Goal: Task Accomplishment & Management: Use online tool/utility

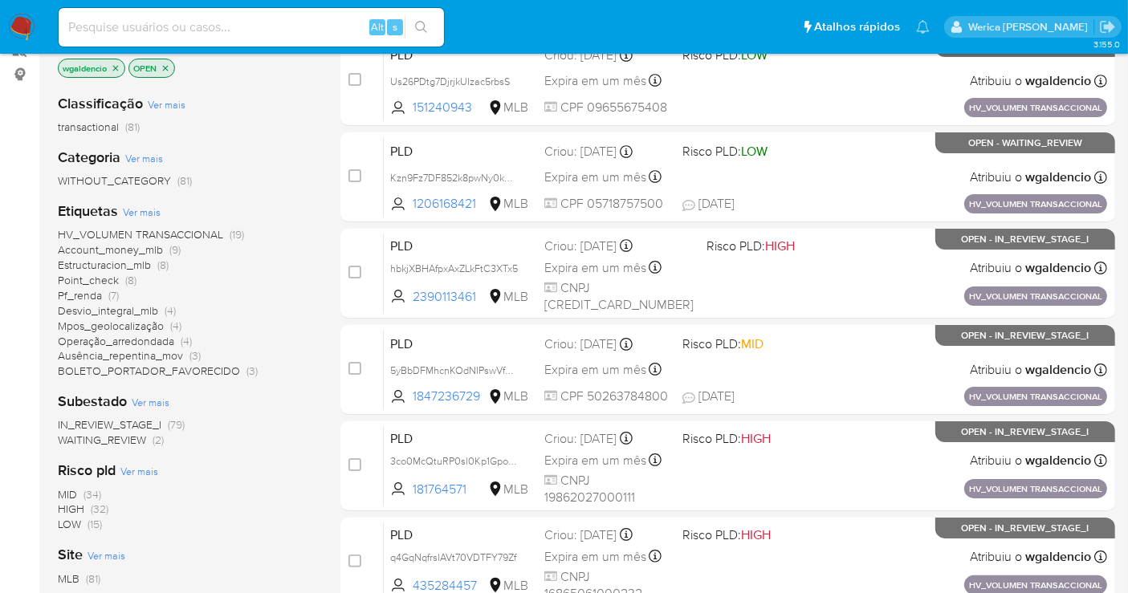
scroll to position [178, 0]
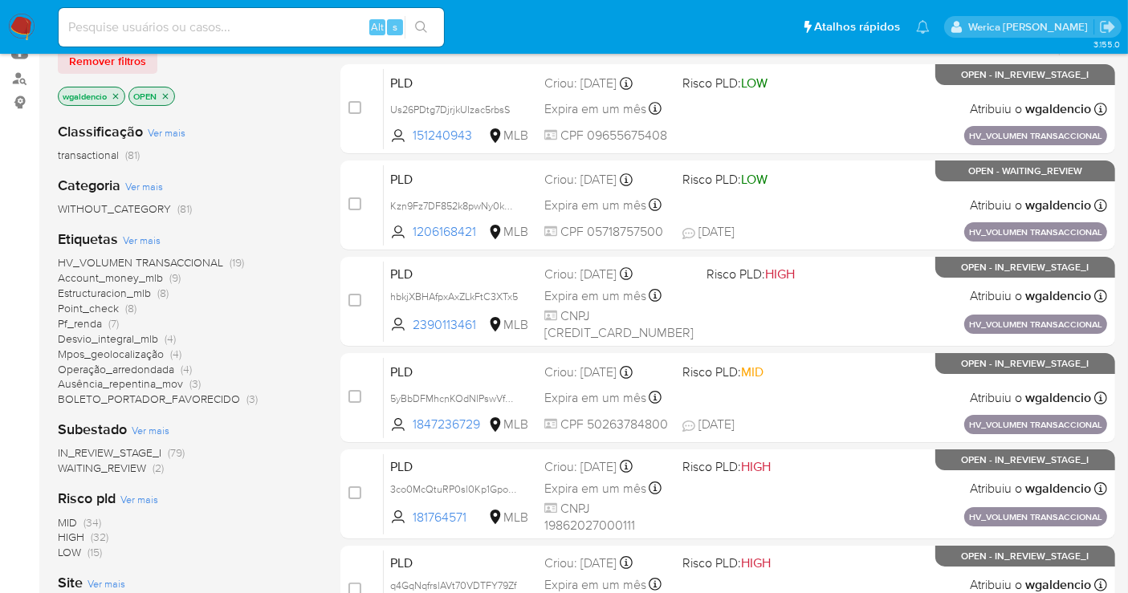
click at [205, 260] on span "HV_VOLUMEN TRANSACCIONAL" at bounding box center [140, 262] width 165 height 16
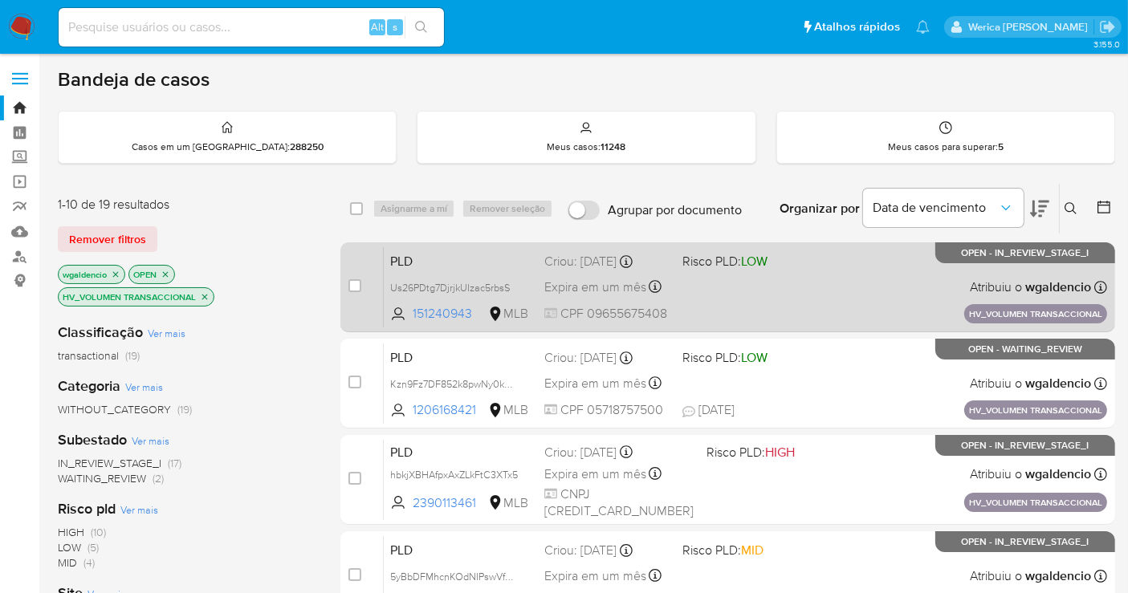
click at [866, 271] on div "PLD Us26PDtg7DjrjkUIzac5rbsS 151240943 MLB Risco PLD: LOW Criou: [DATE] Criou: …" at bounding box center [745, 286] width 723 height 81
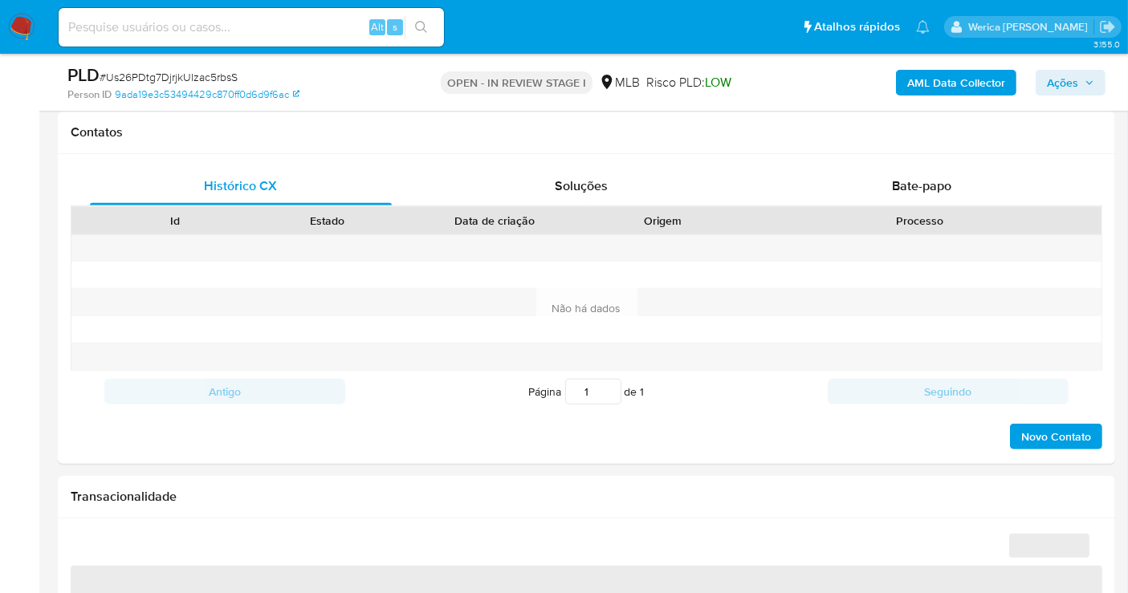
scroll to position [624, 0]
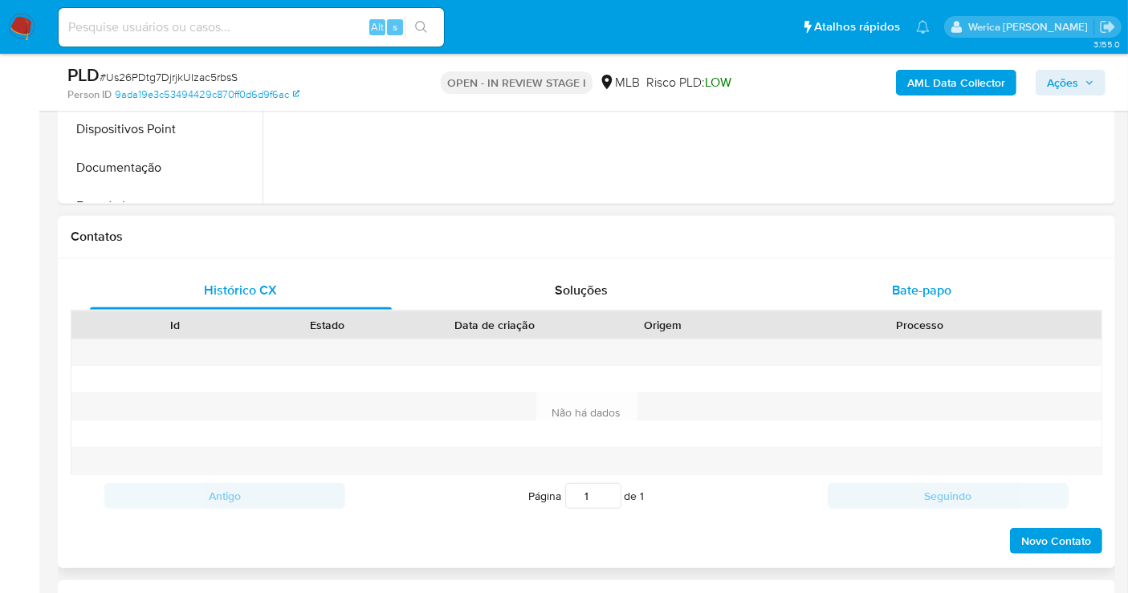
click at [926, 281] on span "Bate-papo" at bounding box center [921, 290] width 59 height 18
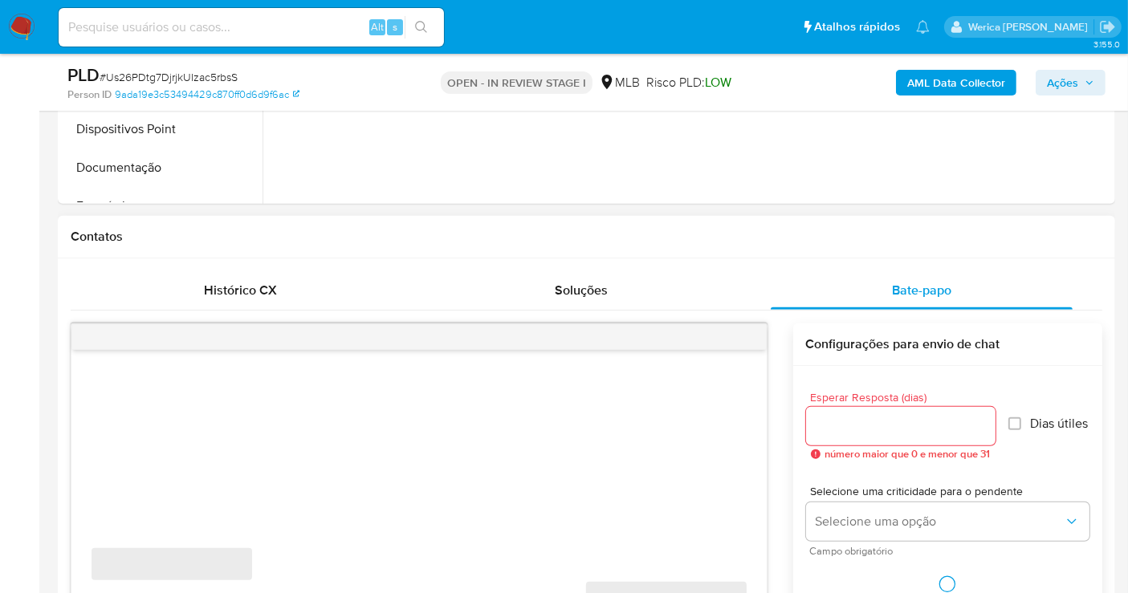
select select "10"
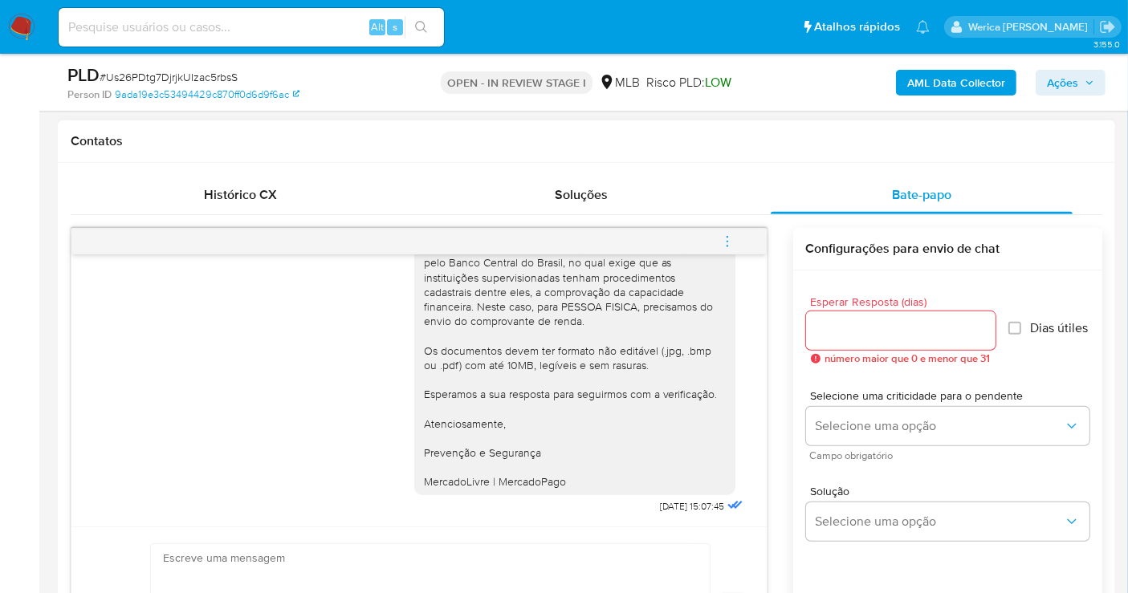
scroll to position [892, 0]
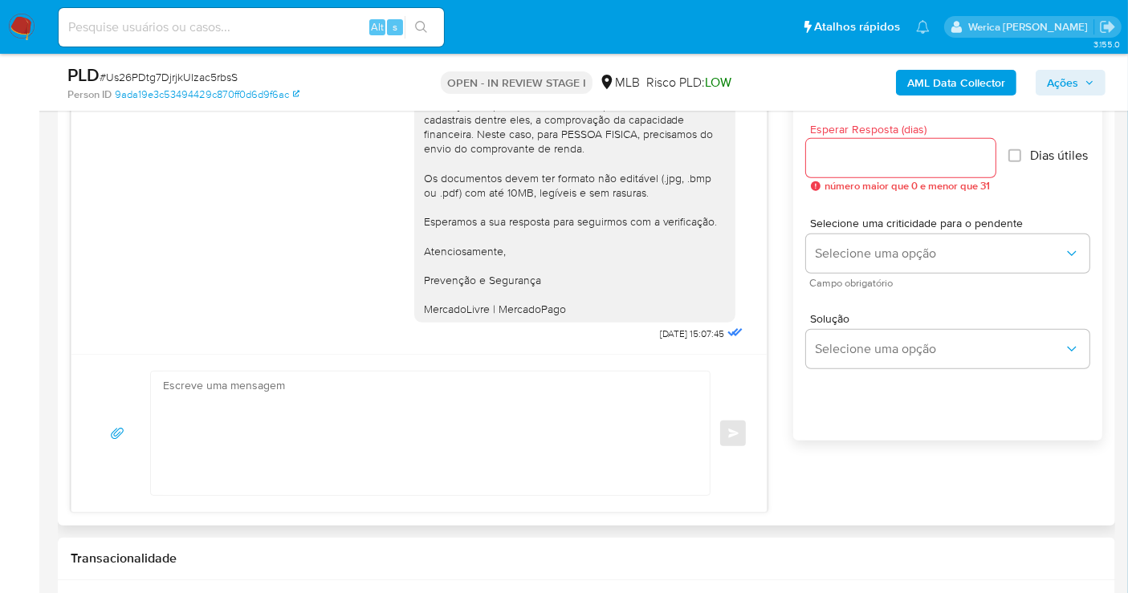
drag, startPoint x: 1119, startPoint y: 230, endPoint x: 1108, endPoint y: 139, distance: 92.2
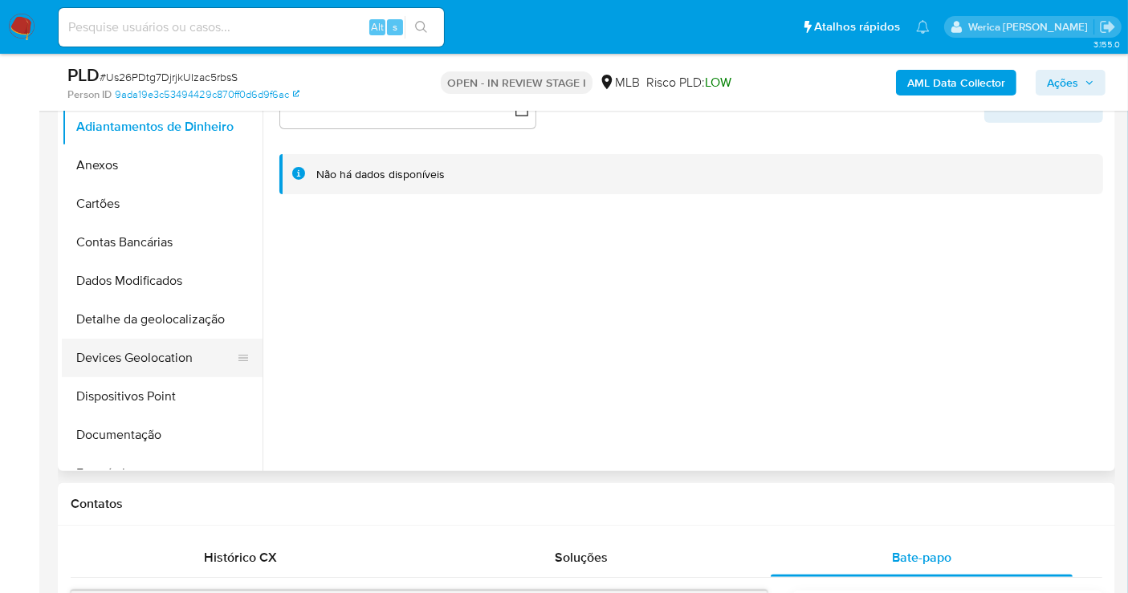
scroll to position [178, 0]
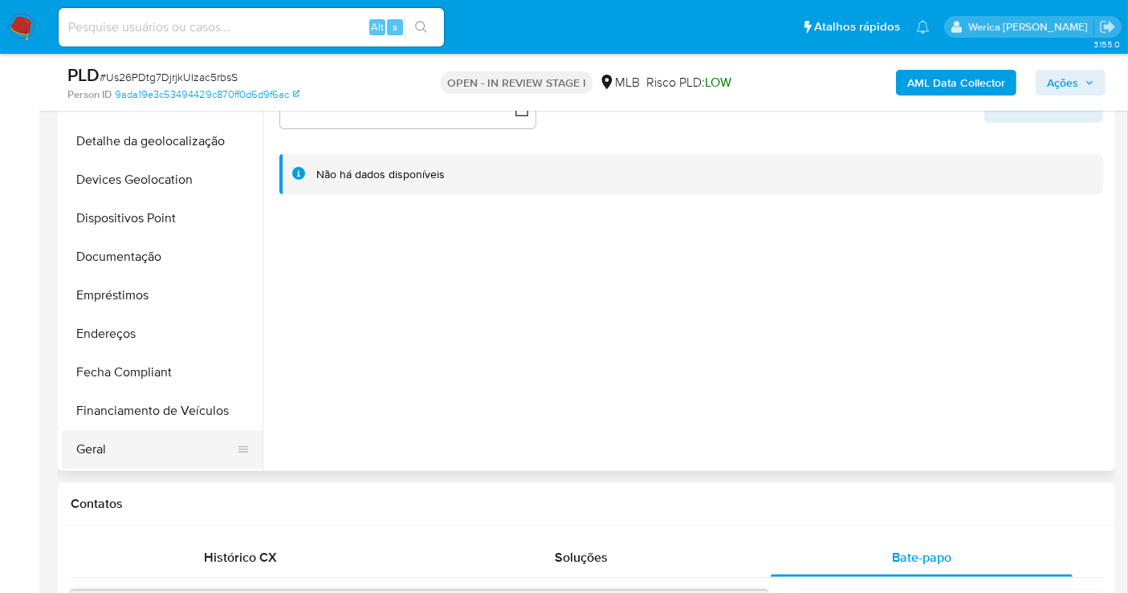
click at [142, 438] on button "Geral" at bounding box center [156, 449] width 188 height 39
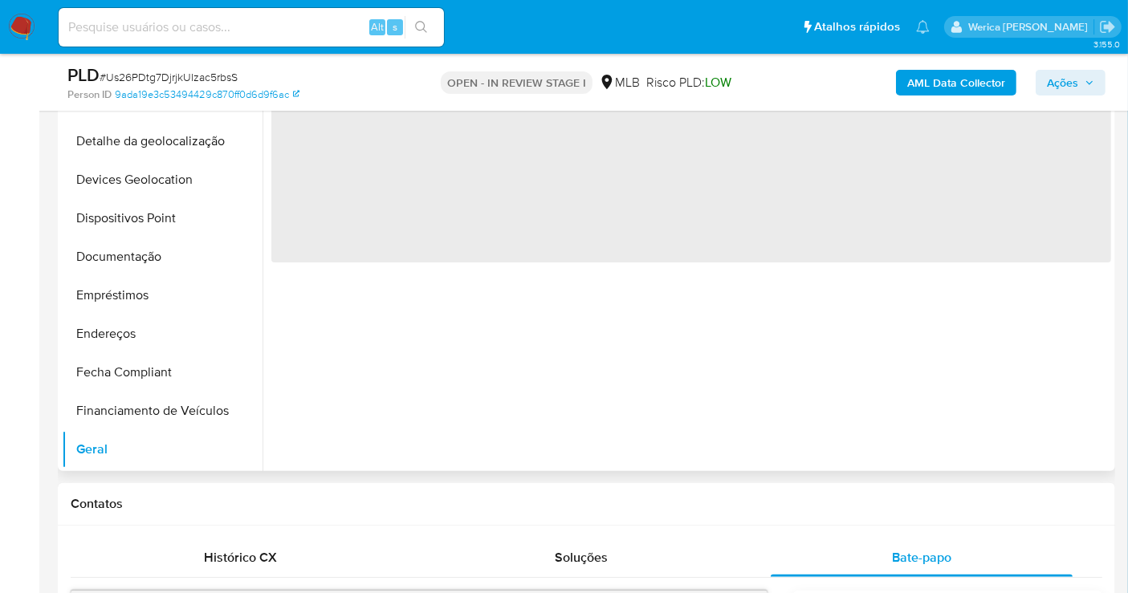
click at [442, 184] on span "‌" at bounding box center [691, 162] width 840 height 201
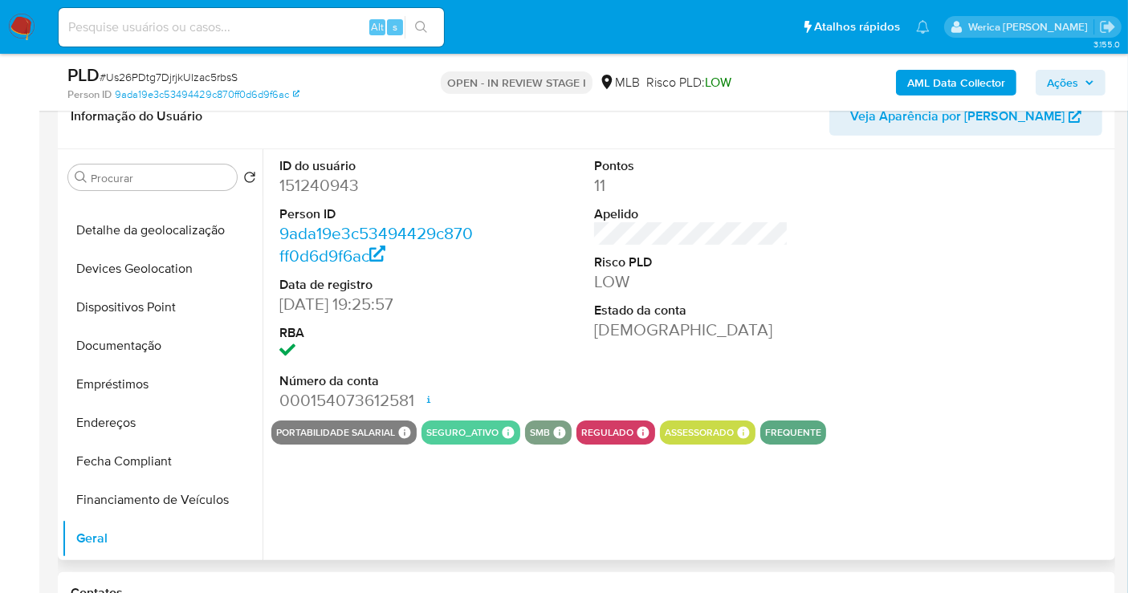
click at [347, 200] on dl "ID do usuário 151240943 Person ID 9ada19e3c53494429c870ff0d6d9f6ac Data de regi…" at bounding box center [376, 284] width 194 height 255
drag, startPoint x: 331, startPoint y: 191, endPoint x: 329, endPoint y: 202, distance: 11.4
click at [330, 201] on dl "ID do usuário 151240943 Person ID 9ada19e3c53494429c870ff0d6d9f6ac Data de regi…" at bounding box center [376, 284] width 194 height 255
click at [329, 202] on dl "ID do usuário 151240943 Person ID 9ada19e3c53494429c870ff0d6d9f6ac Data de regi…" at bounding box center [376, 284] width 194 height 255
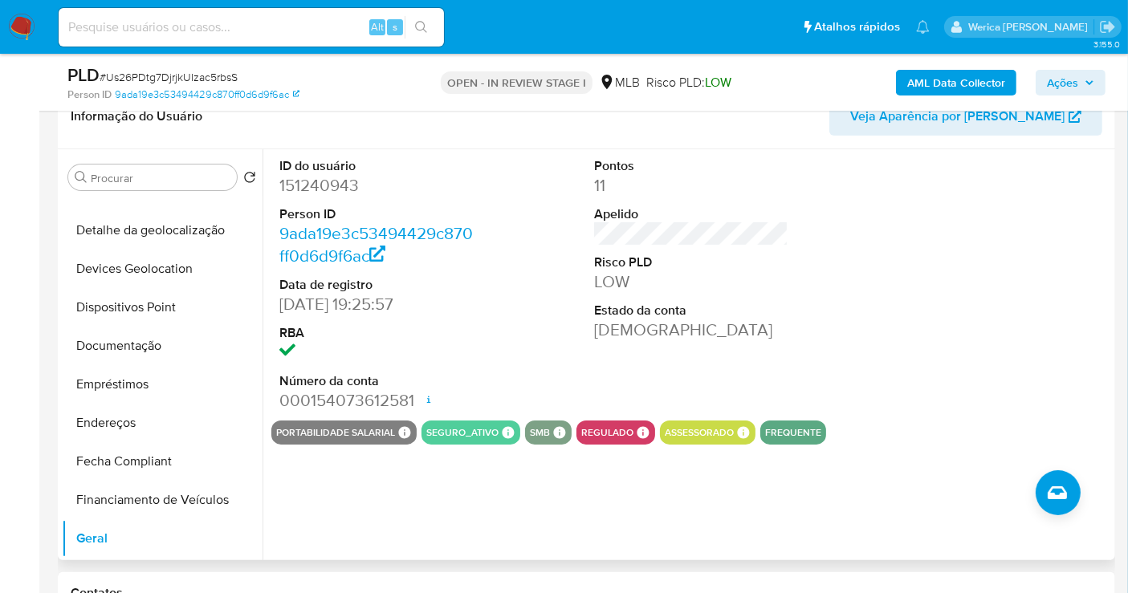
click at [322, 188] on dd "151240943" at bounding box center [376, 185] width 194 height 22
copy dd "151240943"
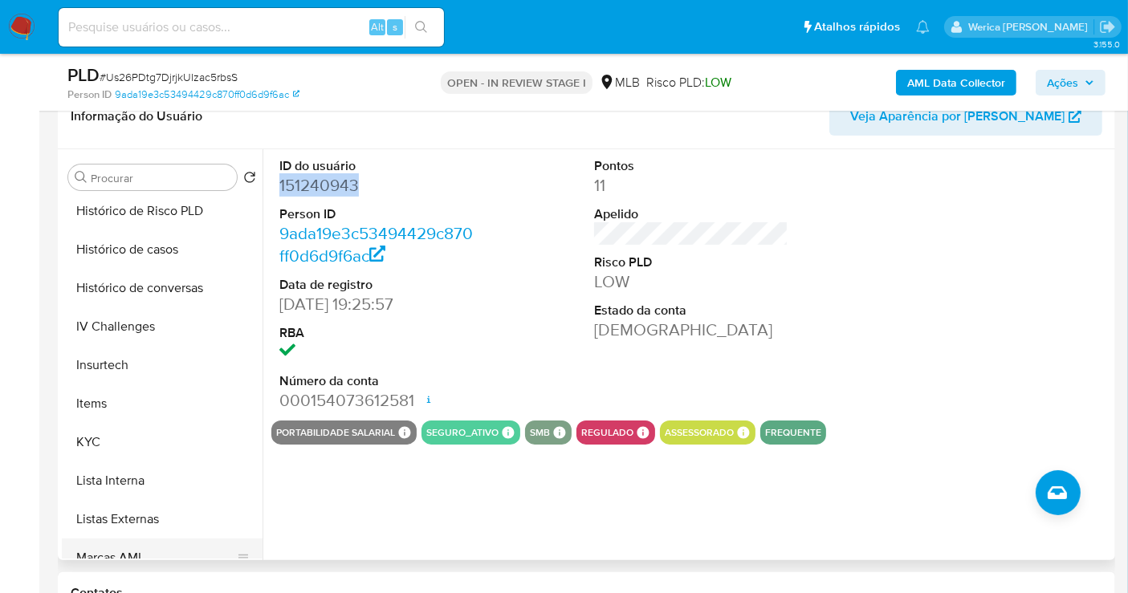
scroll to position [624, 0]
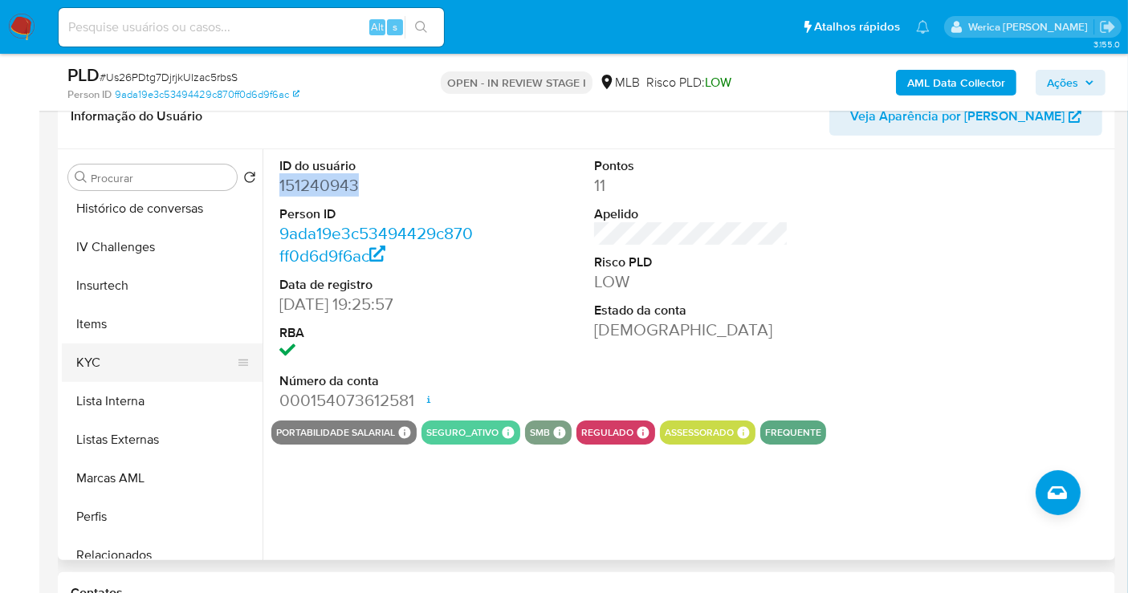
click at [165, 372] on button "KYC" at bounding box center [156, 363] width 188 height 39
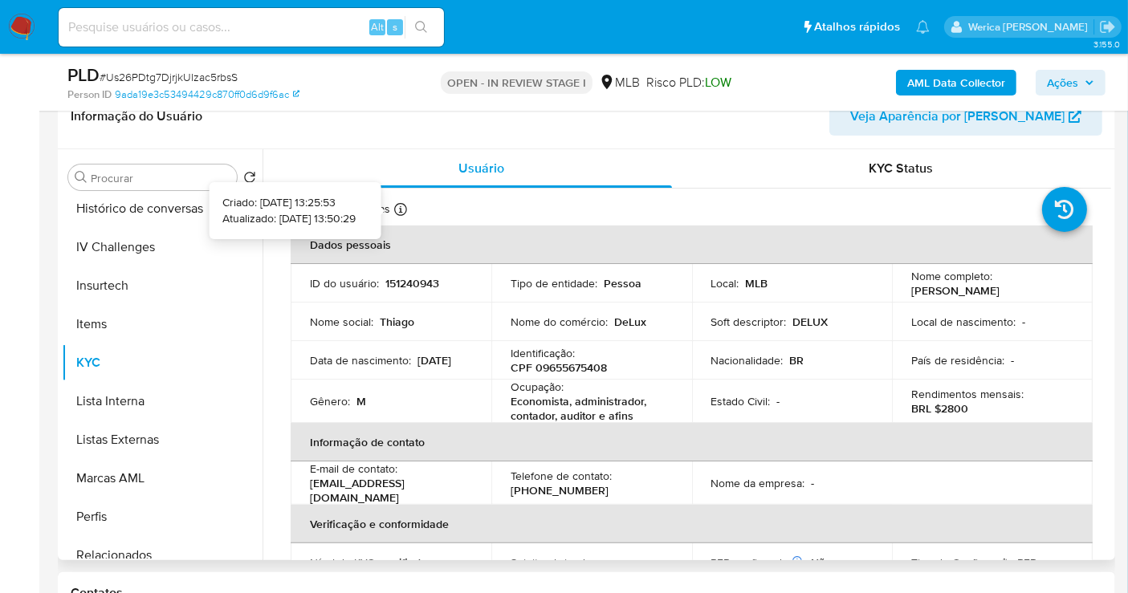
click at [402, 208] on icon at bounding box center [400, 209] width 13 height 13
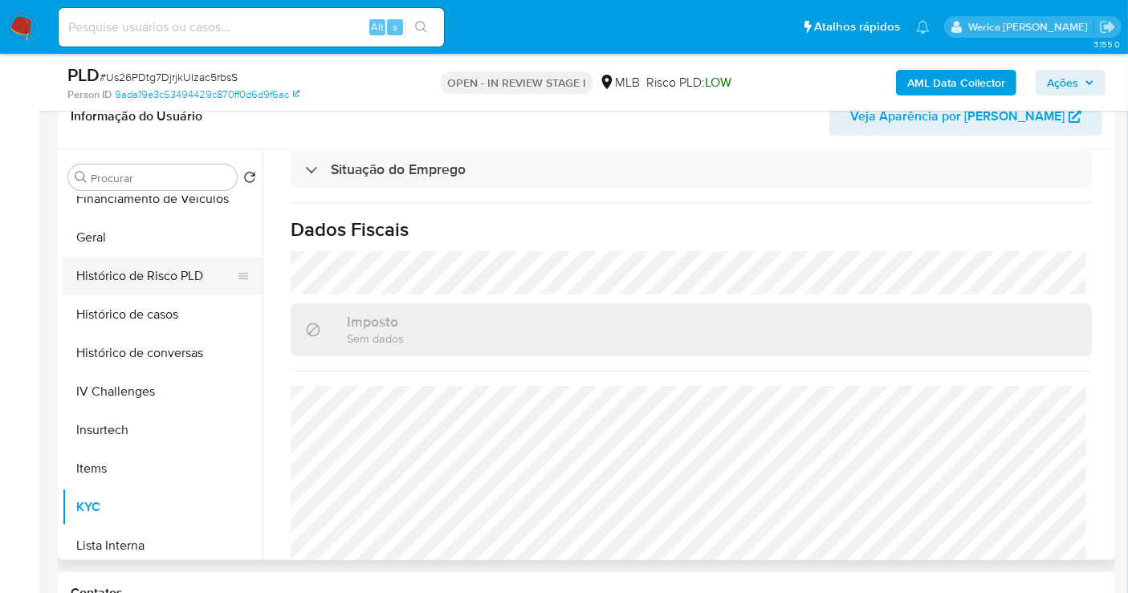
scroll to position [356, 0]
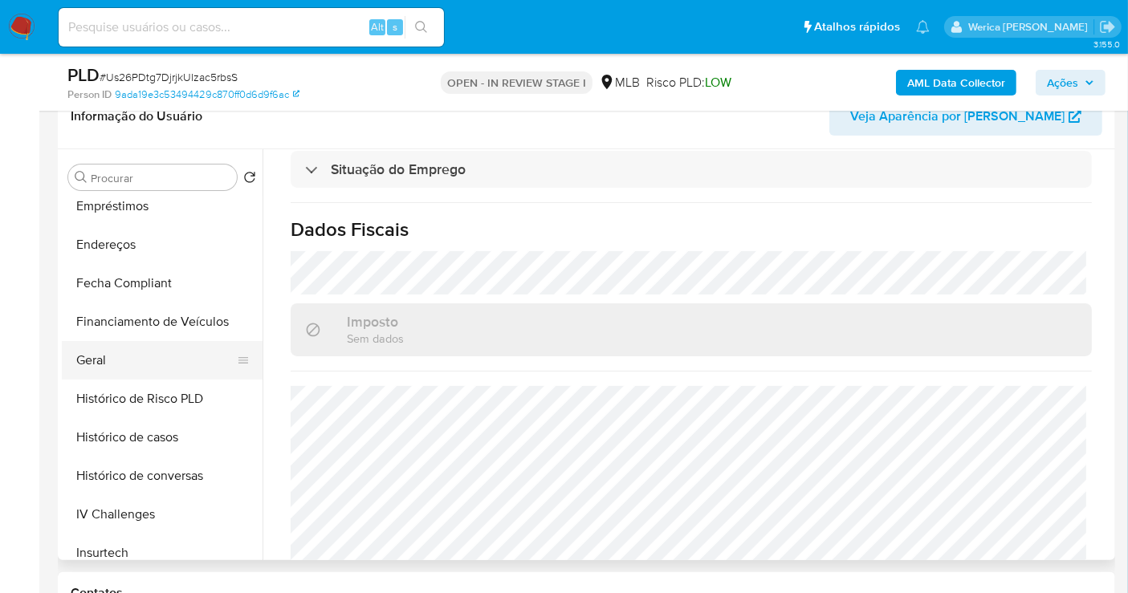
click at [183, 352] on button "Geral" at bounding box center [156, 360] width 188 height 39
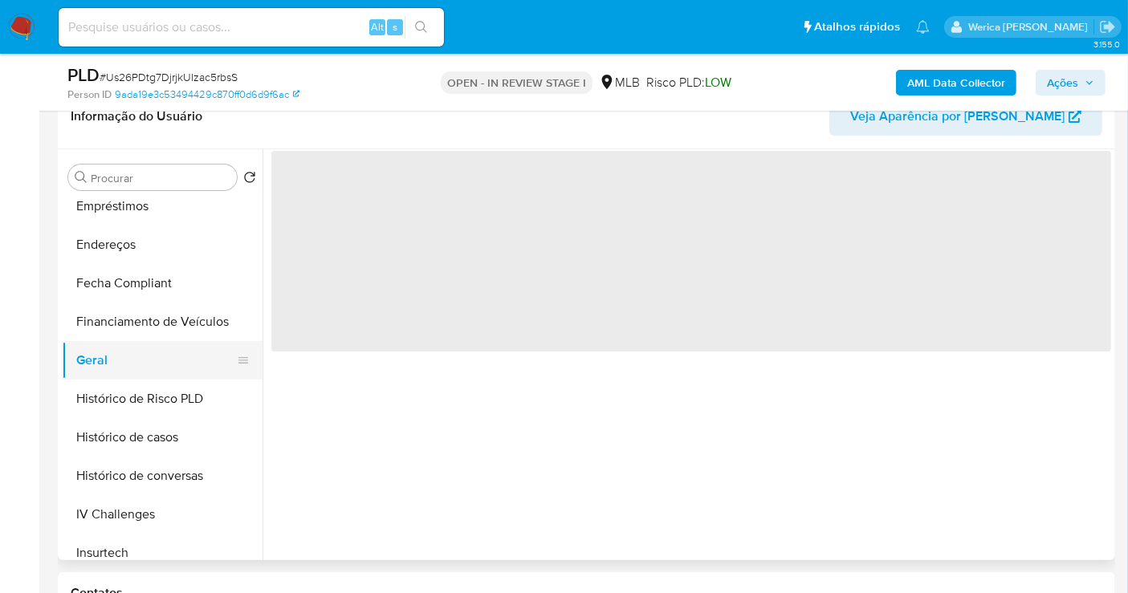
scroll to position [0, 0]
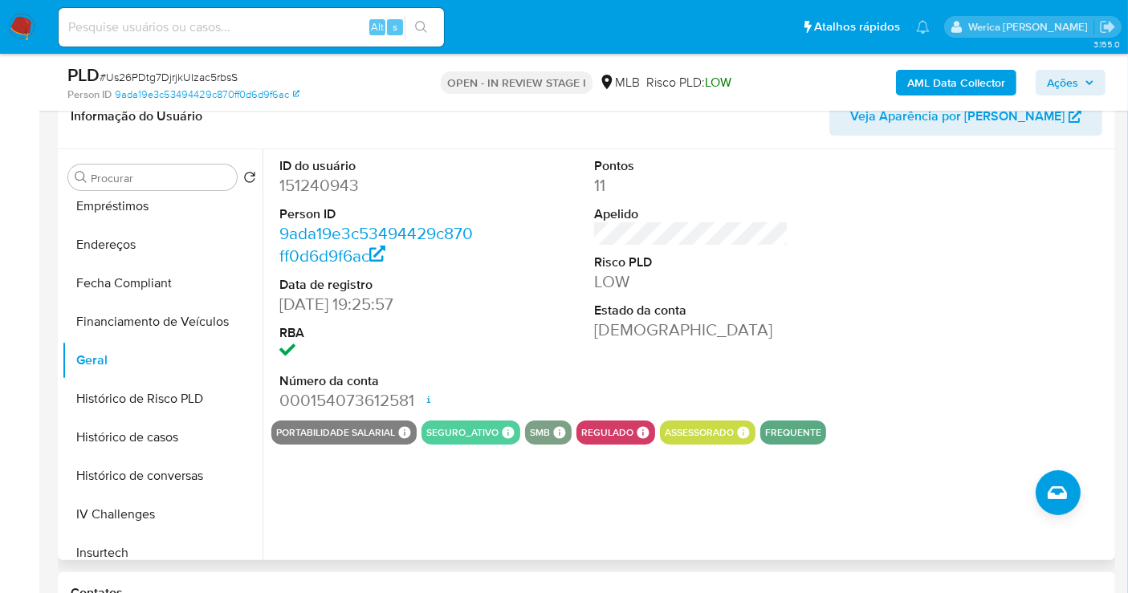
click at [992, 280] on div at bounding box center [1007, 284] width 210 height 271
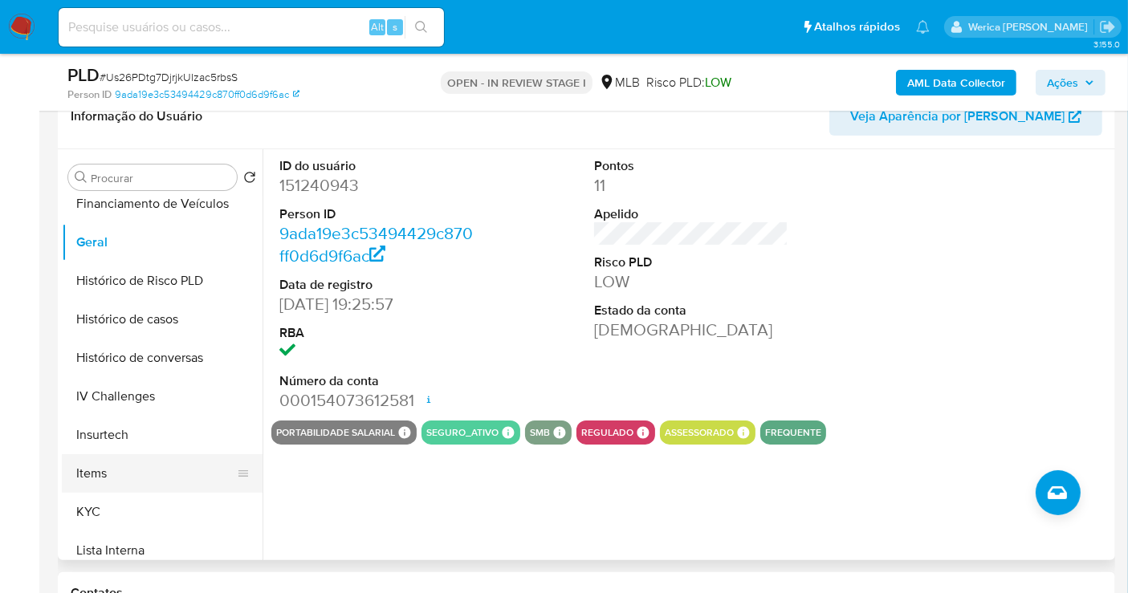
scroll to position [535, 0]
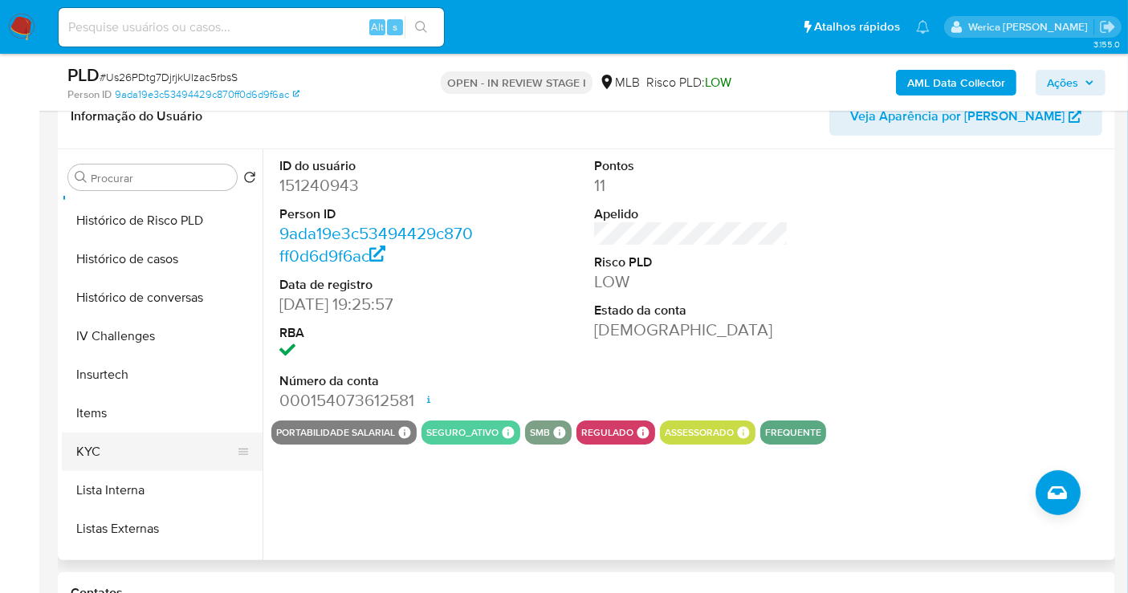
click at [132, 443] on button "KYC" at bounding box center [156, 452] width 188 height 39
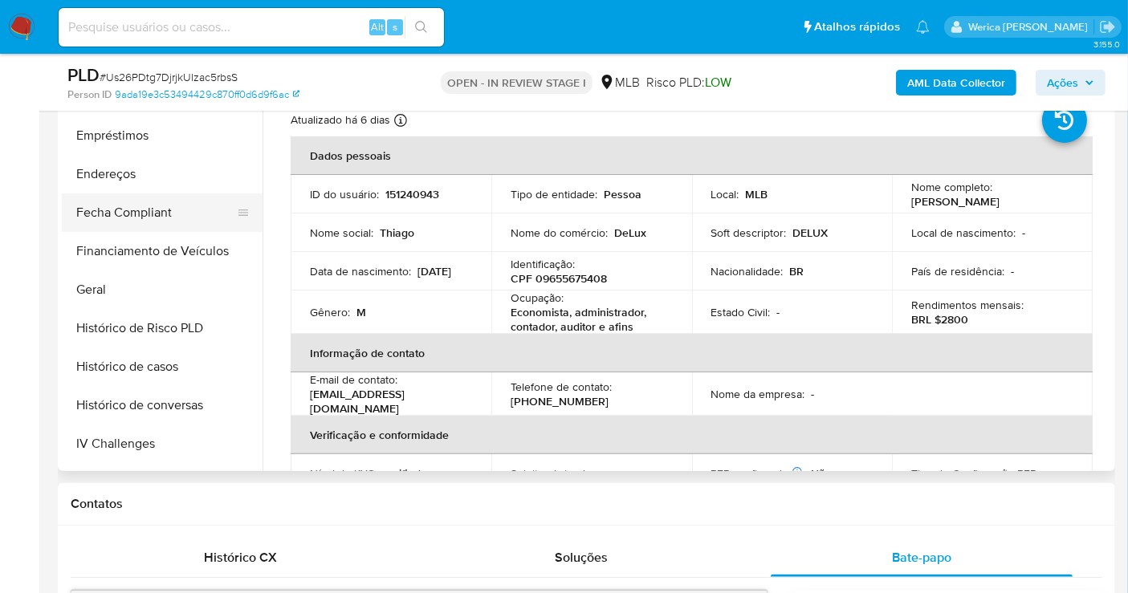
scroll to position [178, 0]
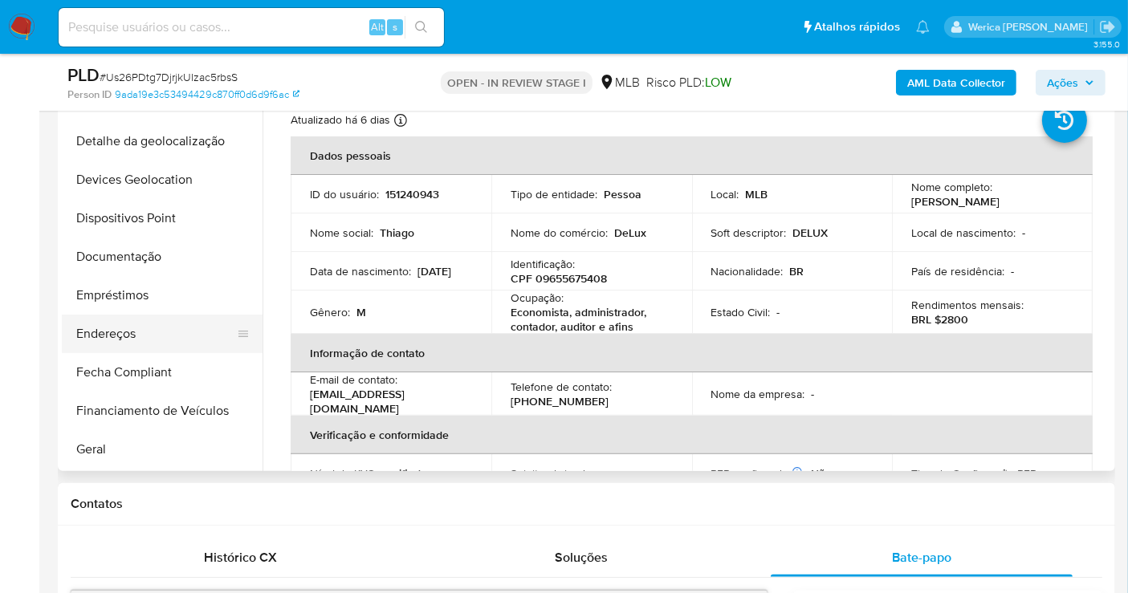
click at [139, 335] on button "Endereços" at bounding box center [156, 334] width 188 height 39
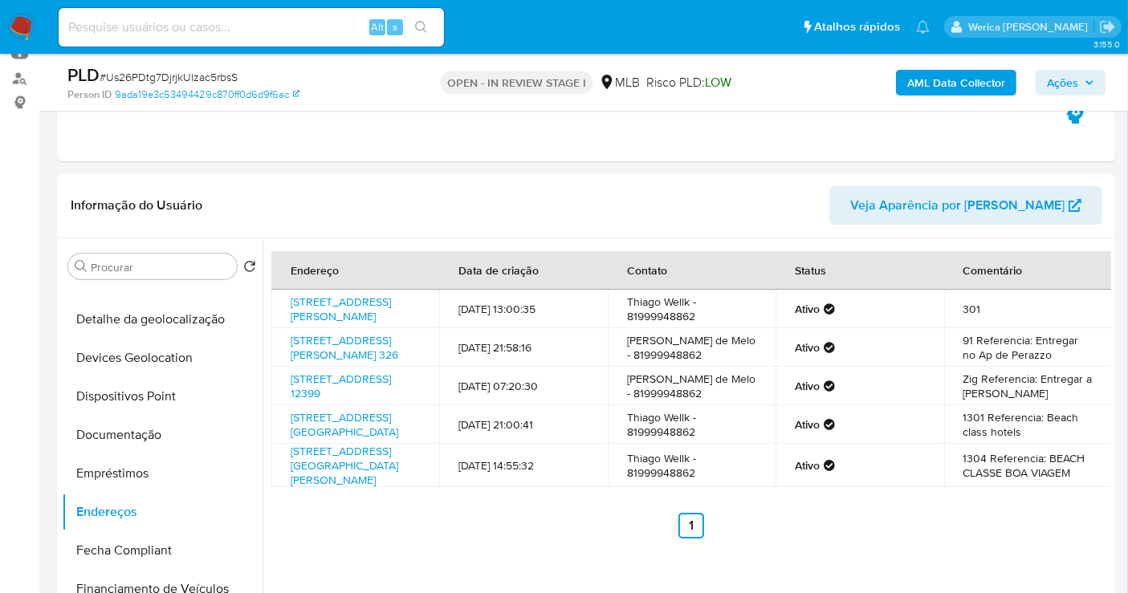
click at [1046, 317] on td "301" at bounding box center [1028, 309] width 168 height 39
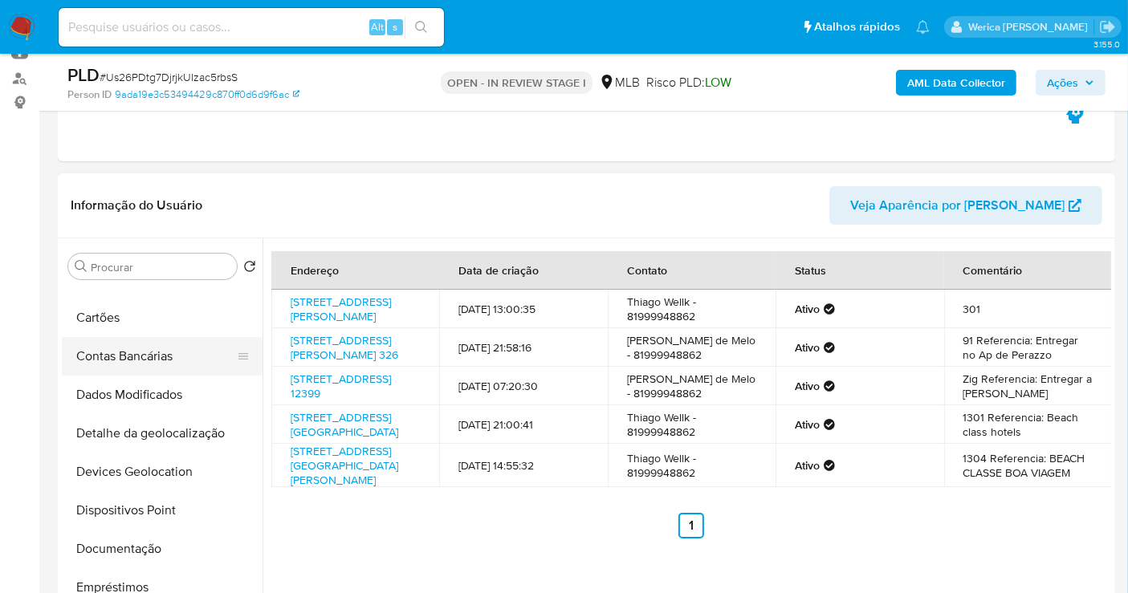
scroll to position [0, 0]
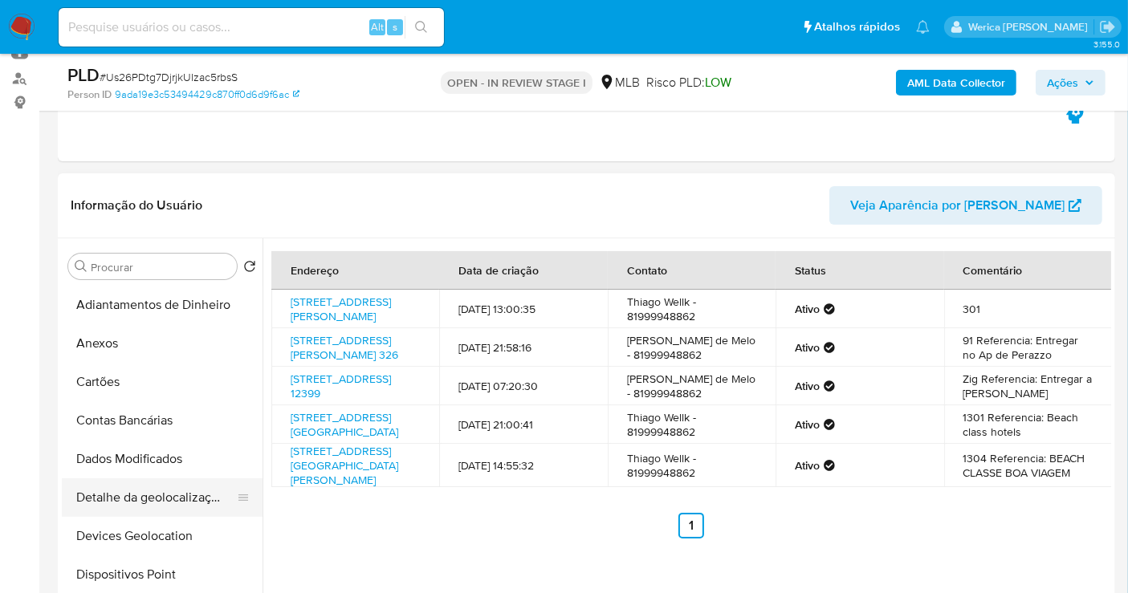
click at [177, 499] on button "Detalhe da geolocalização" at bounding box center [156, 497] width 188 height 39
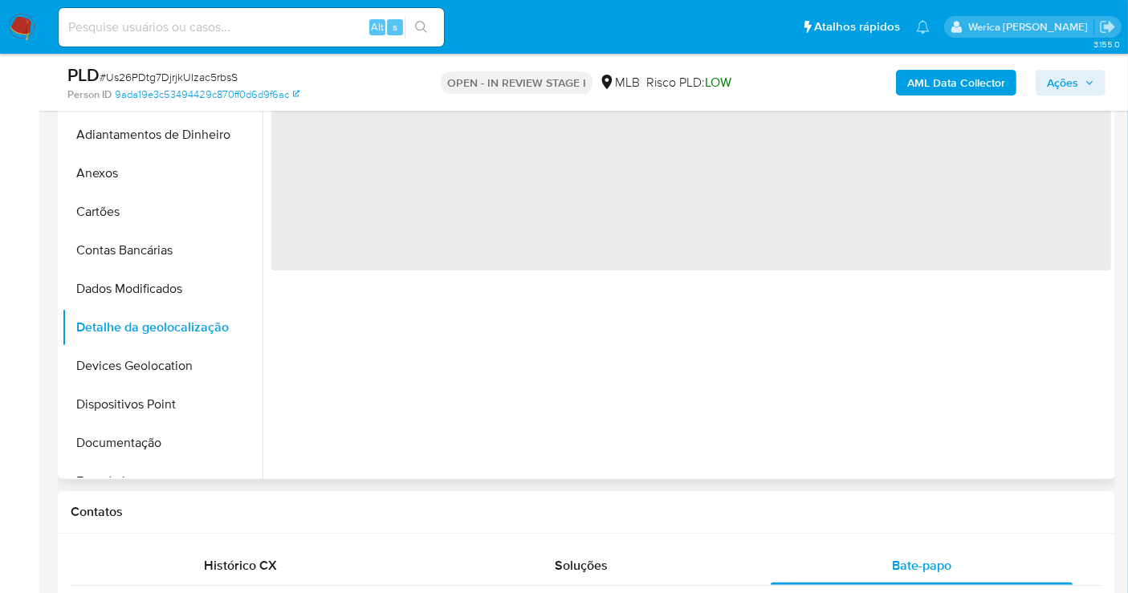
scroll to position [356, 0]
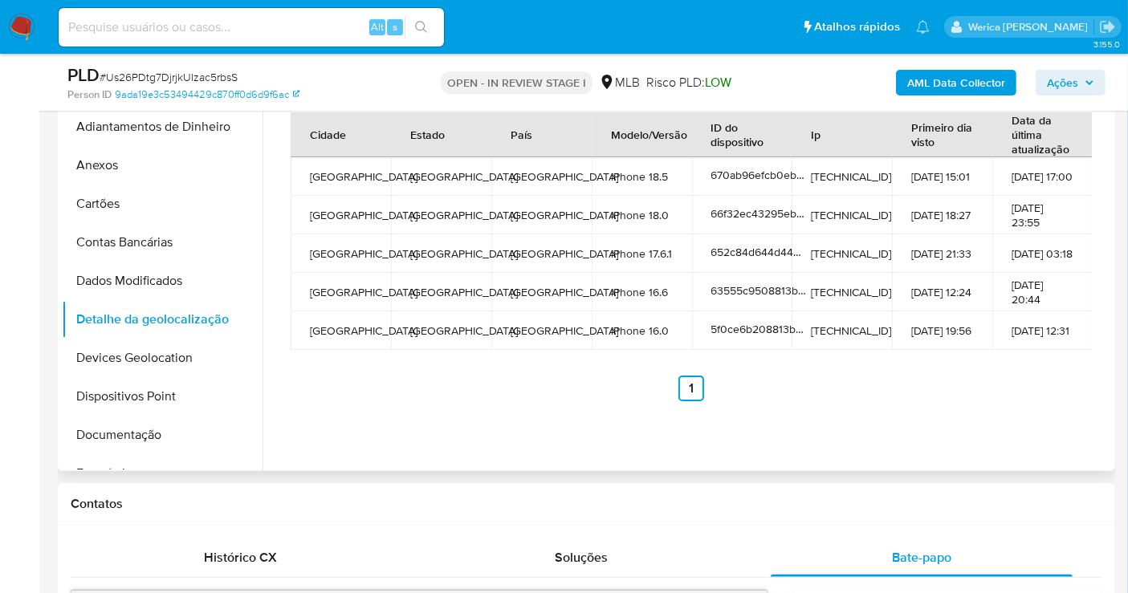
click at [1048, 393] on ul "Anterior 1 Siguiente" at bounding box center [691, 389] width 801 height 26
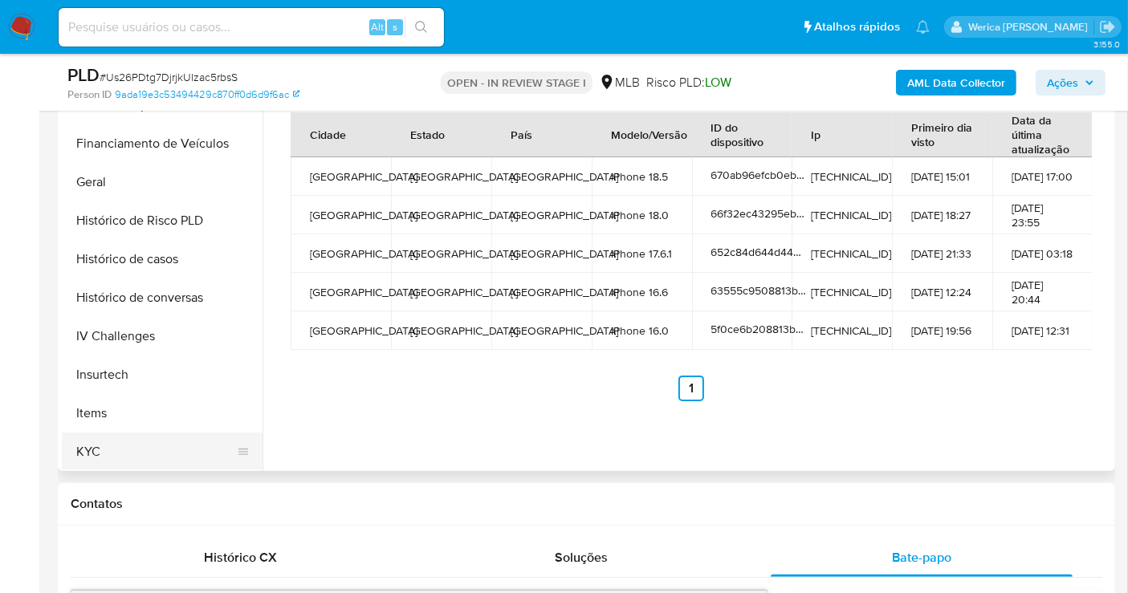
click at [137, 466] on button "KYC" at bounding box center [156, 452] width 188 height 39
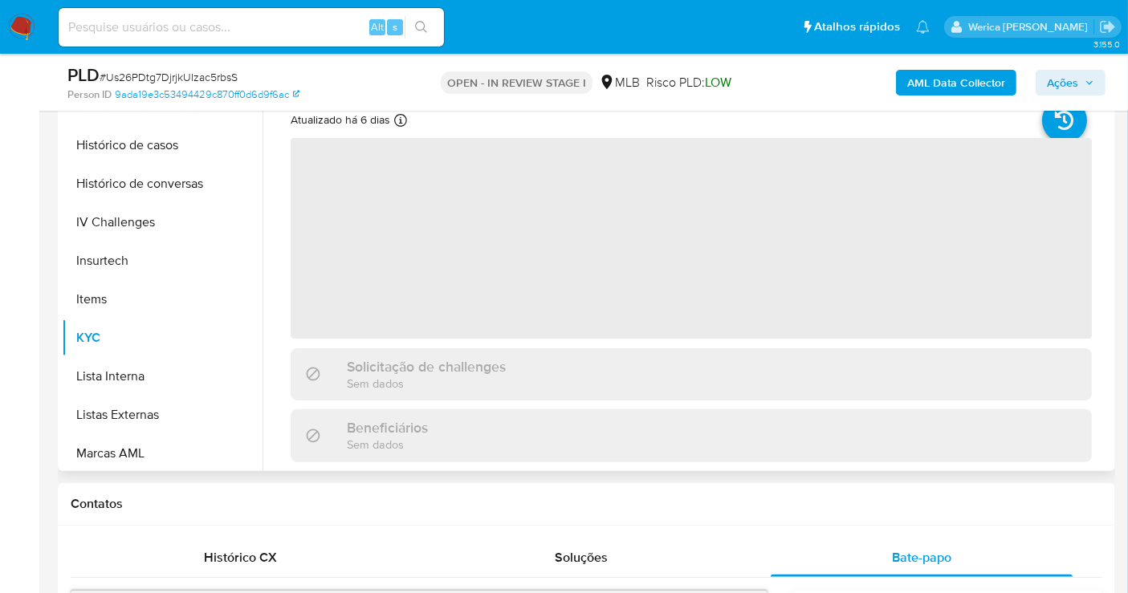
scroll to position [624, 0]
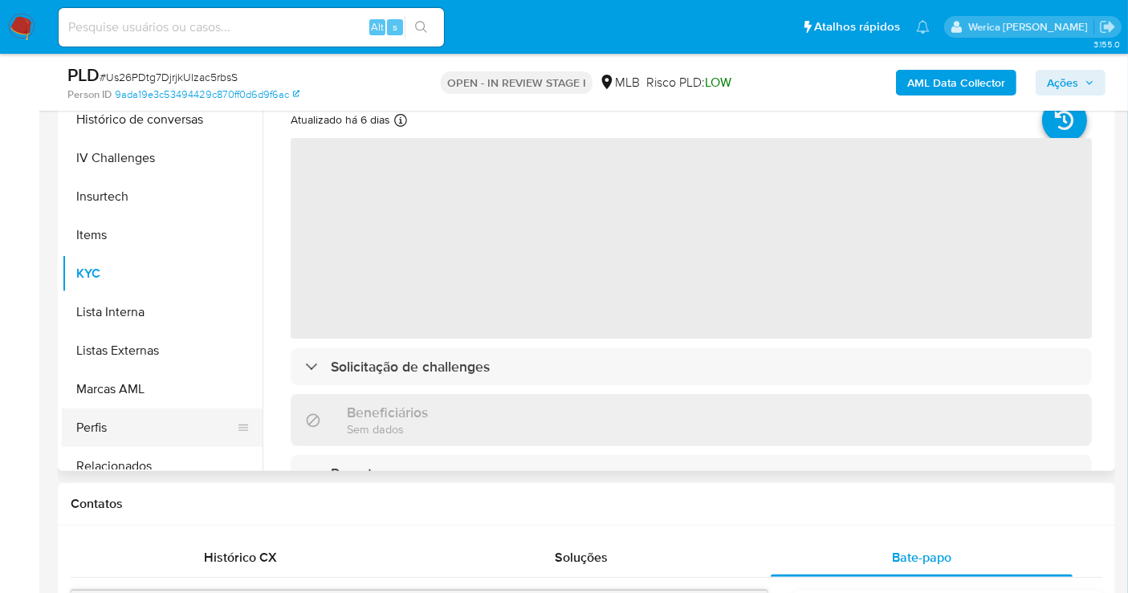
click at [130, 436] on button "Perfis" at bounding box center [156, 428] width 188 height 39
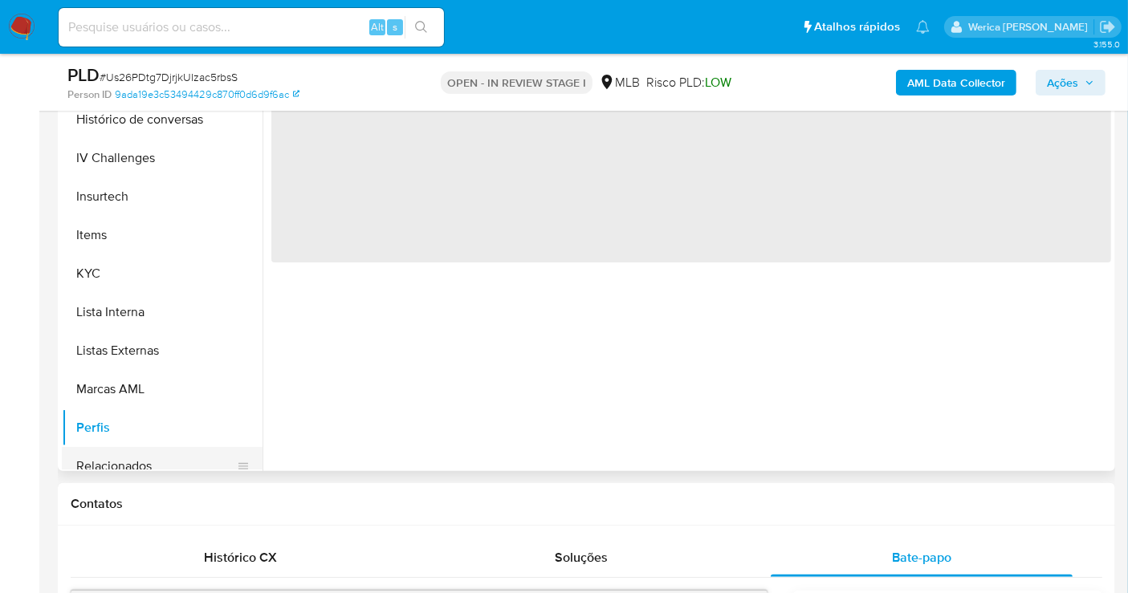
click at [137, 458] on button "Relacionados" at bounding box center [156, 466] width 188 height 39
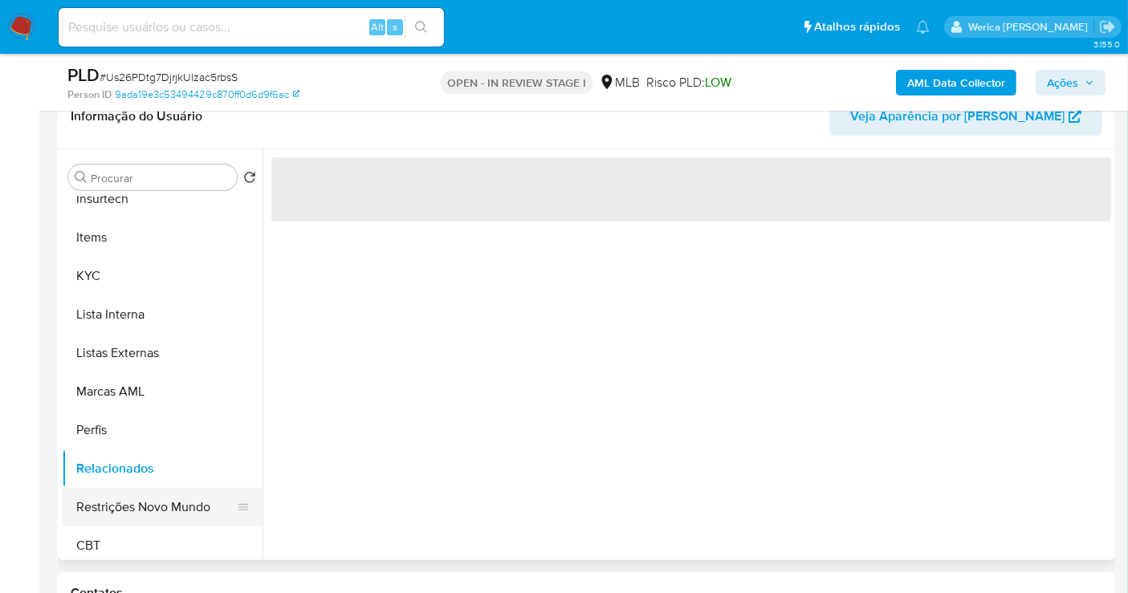
scroll to position [716, 0]
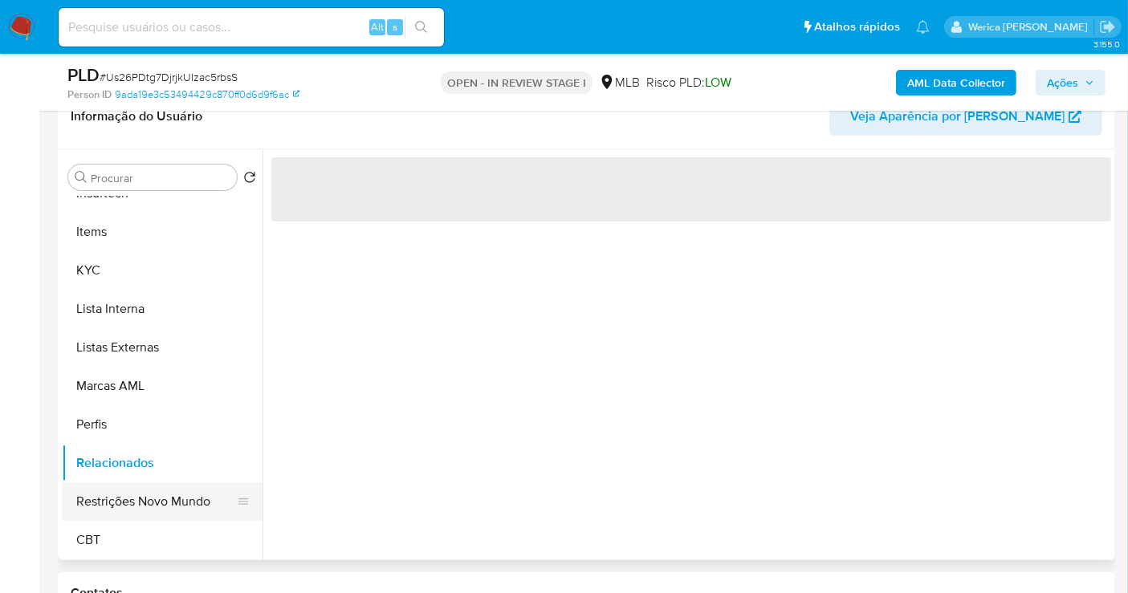
click at [145, 514] on button "Restrições Novo Mundo" at bounding box center [156, 501] width 188 height 39
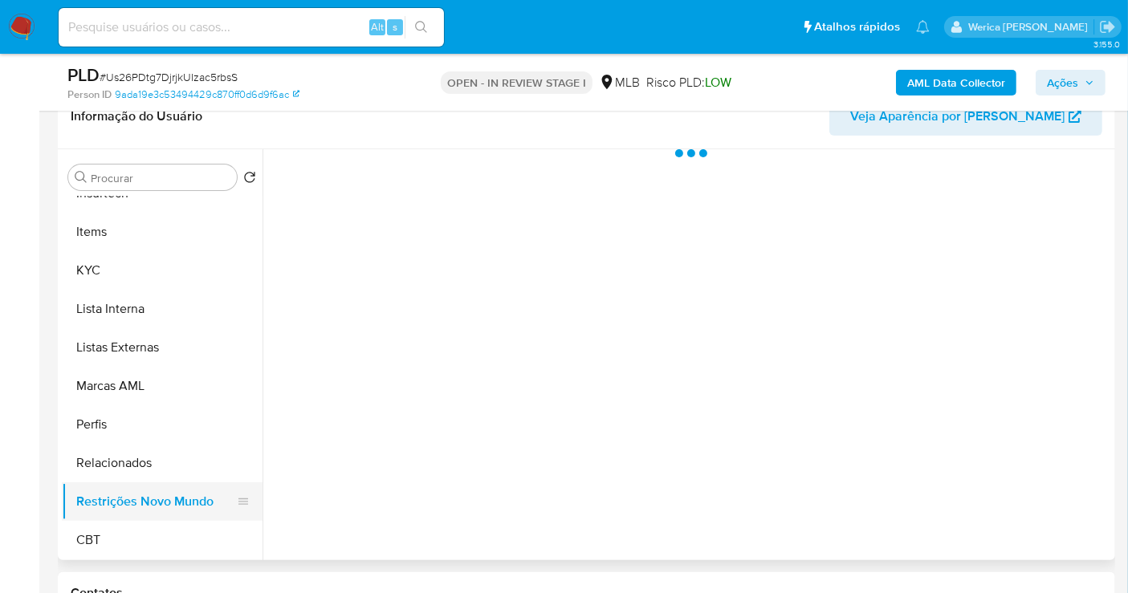
click at [145, 490] on button "Restrições Novo Mundo" at bounding box center [156, 501] width 188 height 39
click at [406, 270] on div at bounding box center [687, 354] width 849 height 411
click at [407, 193] on div at bounding box center [687, 354] width 849 height 411
click at [413, 163] on div at bounding box center [687, 354] width 849 height 411
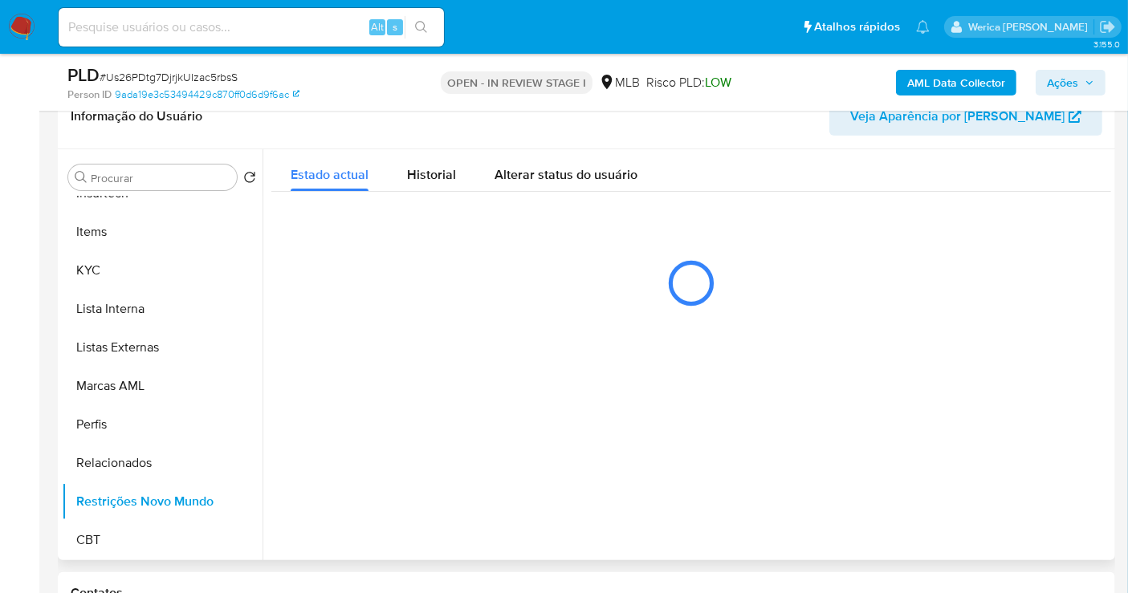
click at [425, 177] on span "Historial" at bounding box center [431, 174] width 49 height 18
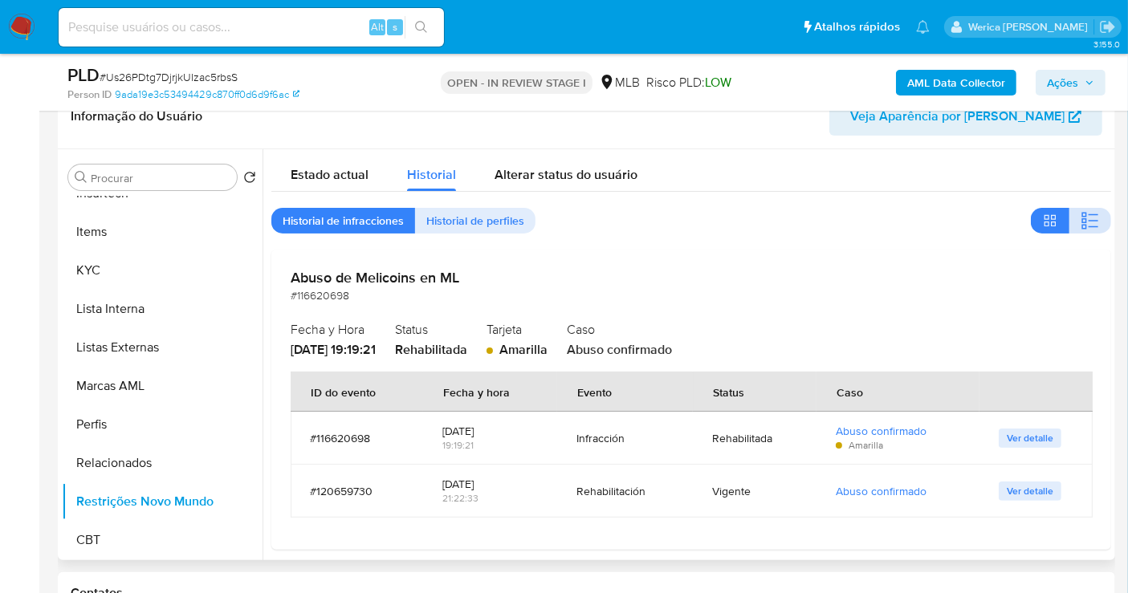
click at [1071, 218] on button "button" at bounding box center [1090, 221] width 42 height 26
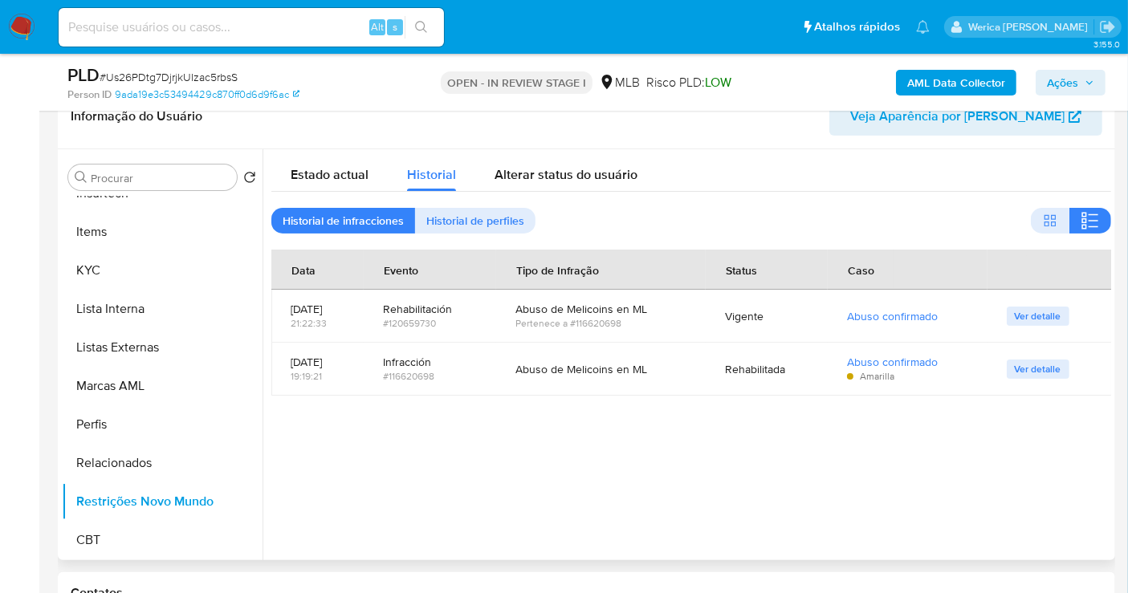
click at [1048, 436] on div at bounding box center [687, 354] width 849 height 411
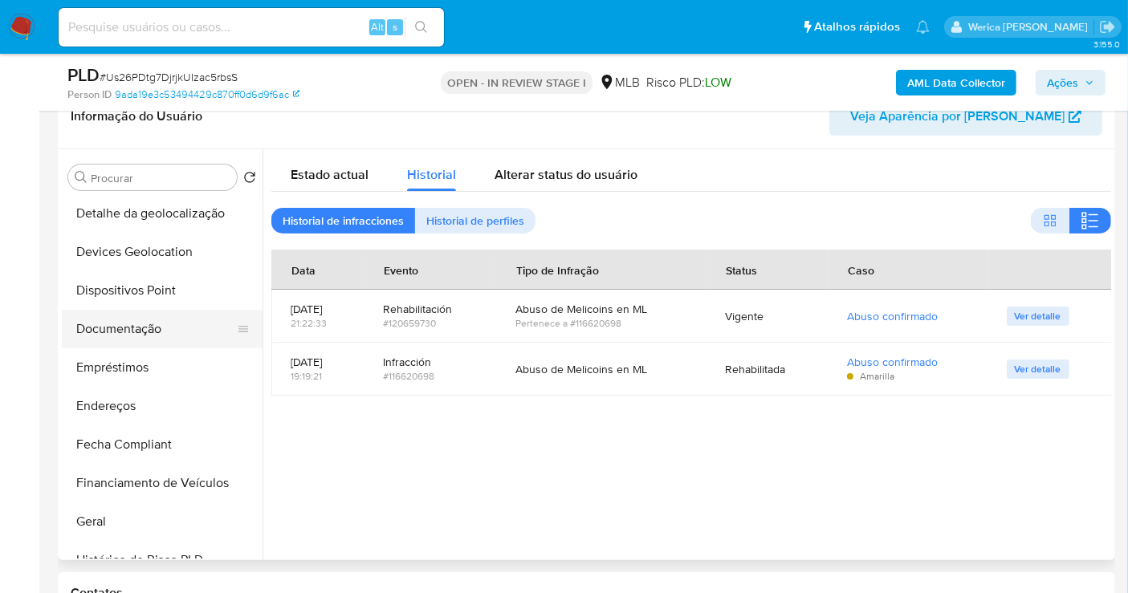
scroll to position [181, 0]
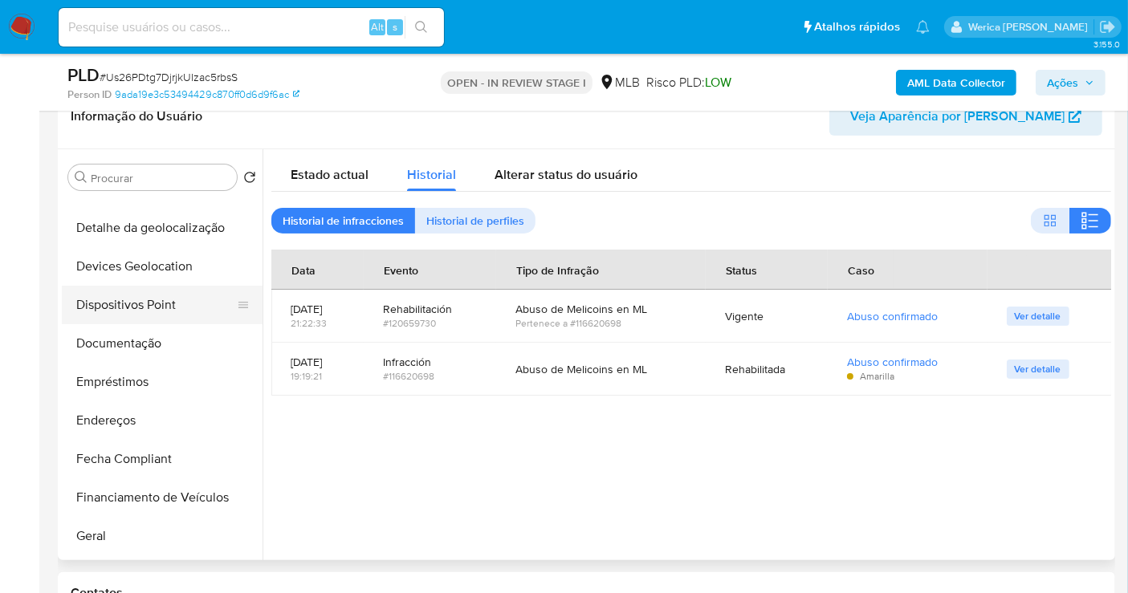
click at [181, 295] on button "Dispositivos Point" at bounding box center [156, 305] width 188 height 39
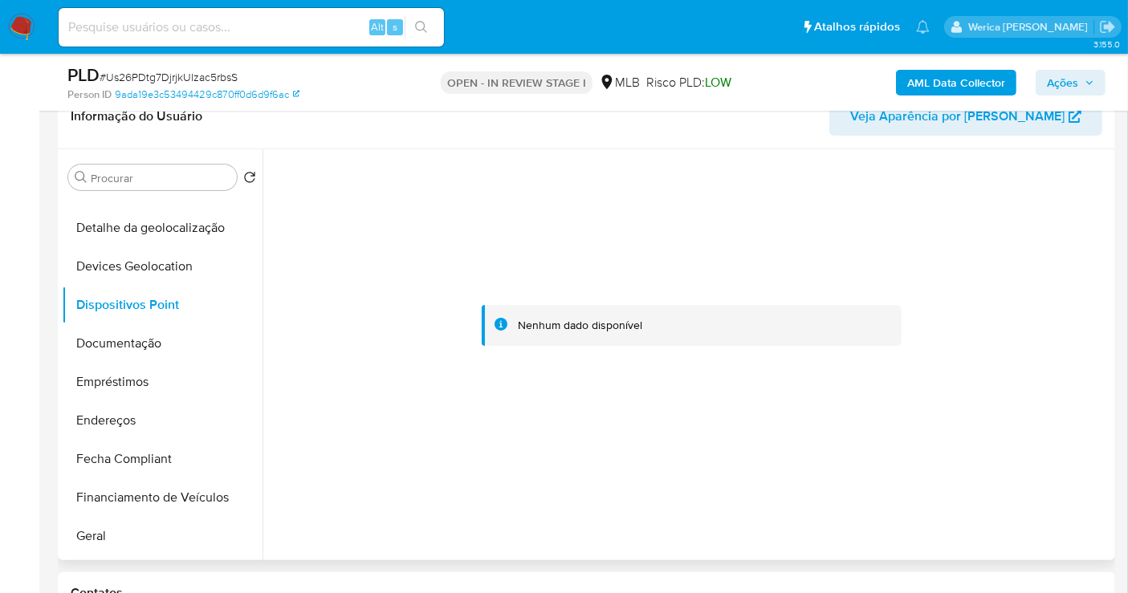
click at [994, 297] on div at bounding box center [691, 325] width 840 height 353
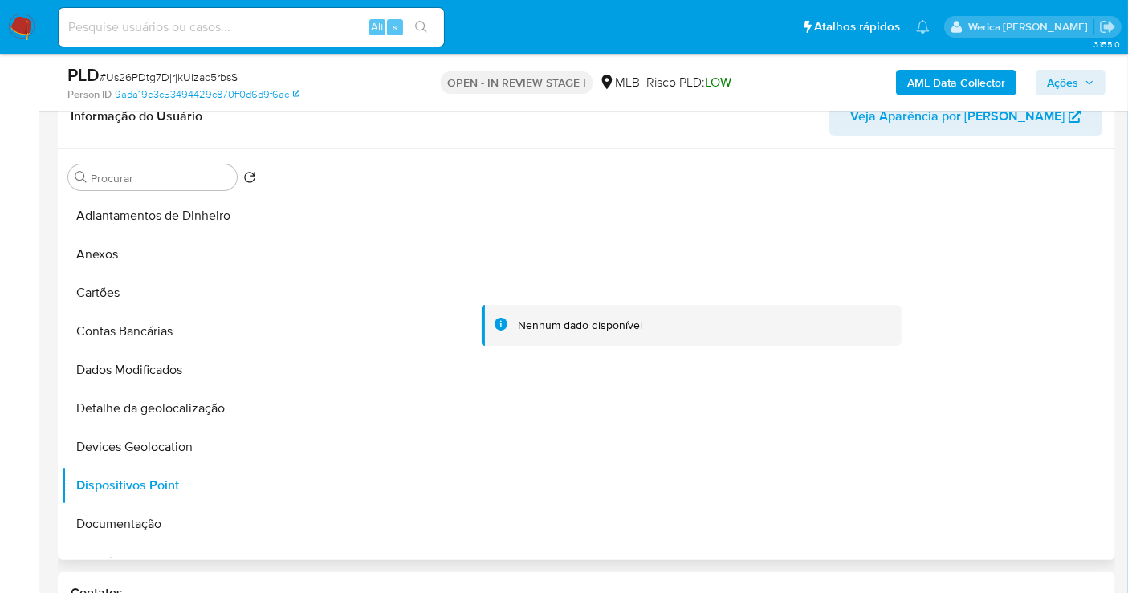
scroll to position [89, 0]
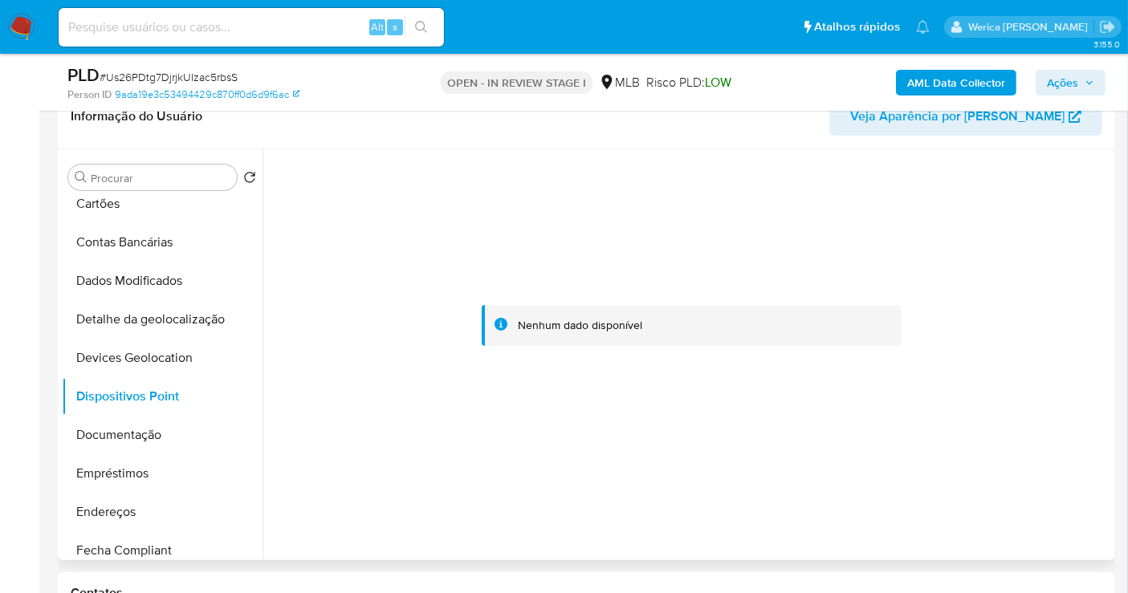
drag, startPoint x: 1016, startPoint y: 315, endPoint x: 991, endPoint y: 255, distance: 64.4
click at [1016, 315] on div at bounding box center [691, 325] width 840 height 353
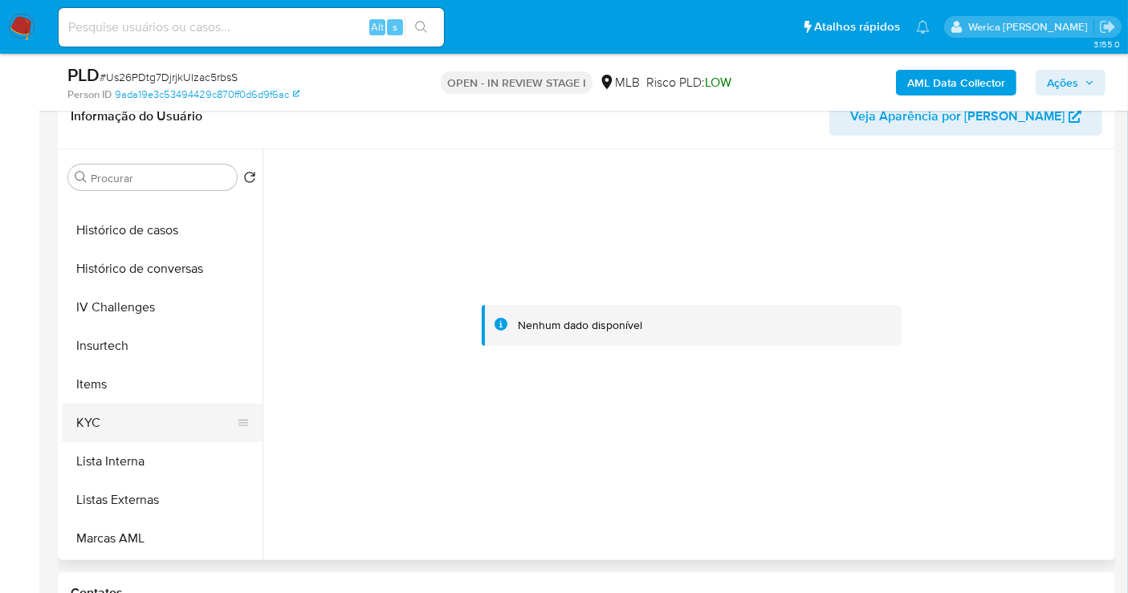
scroll to position [624, 0]
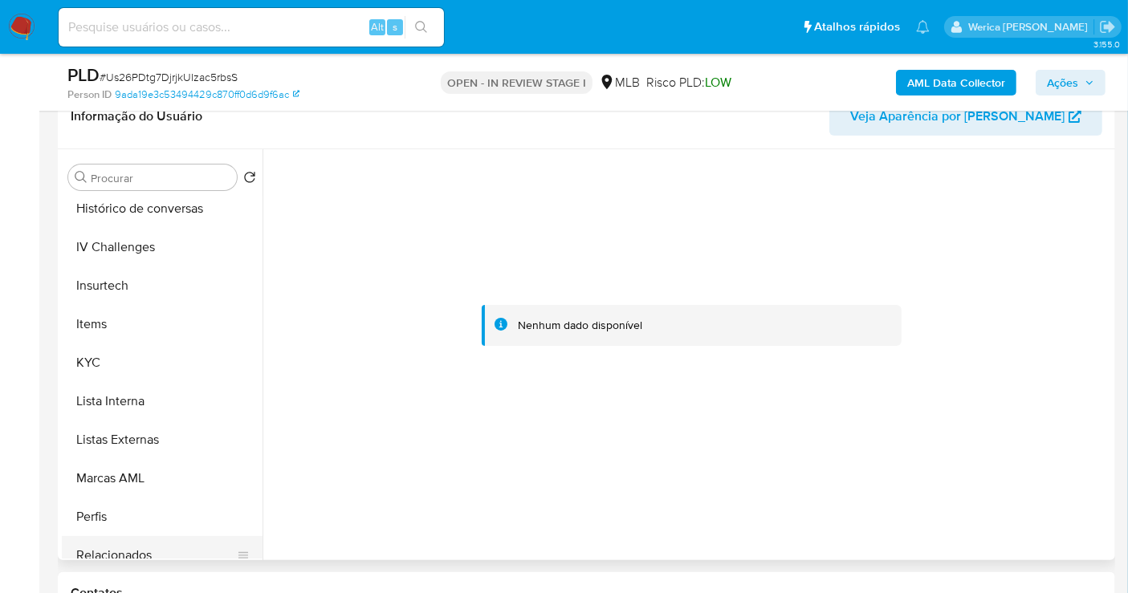
click at [137, 552] on button "Relacionados" at bounding box center [156, 555] width 188 height 39
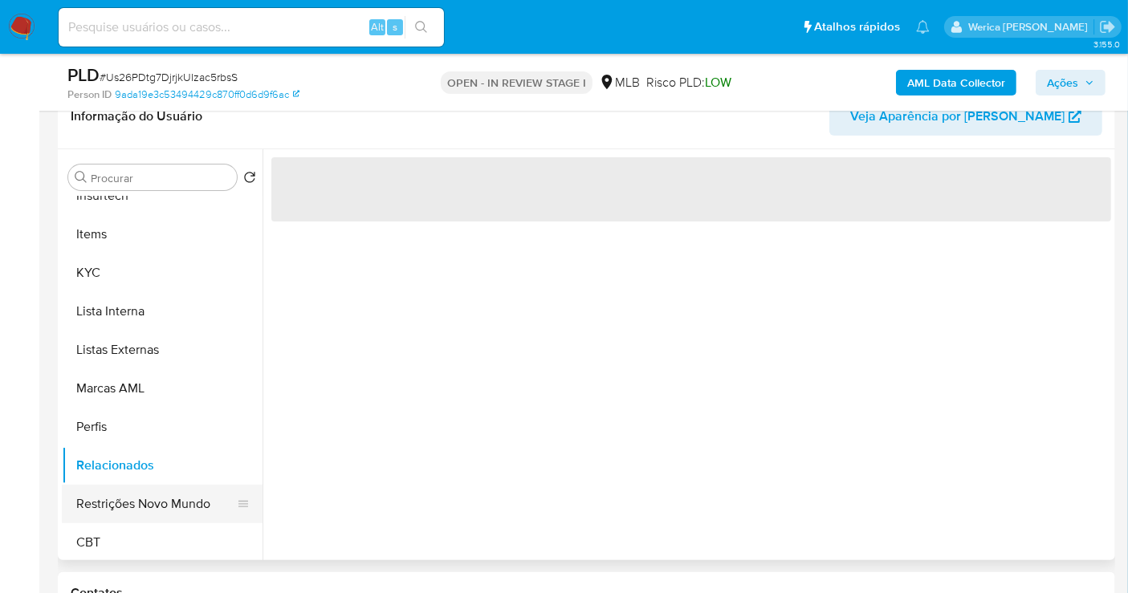
scroll to position [716, 0]
click at [169, 503] on button "Restrições Novo Mundo" at bounding box center [156, 501] width 188 height 39
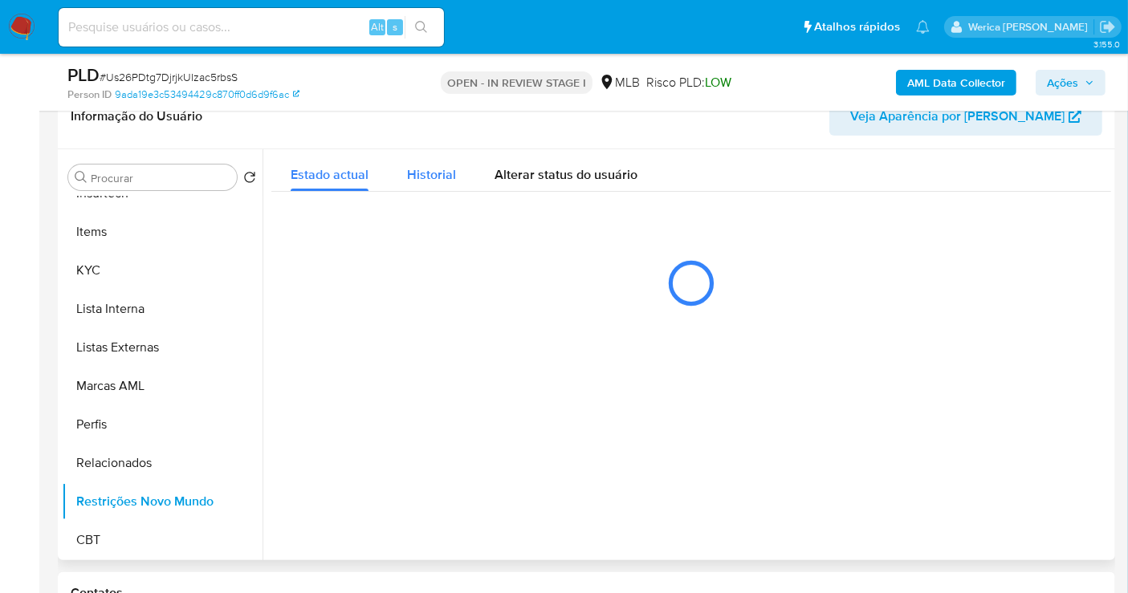
click at [435, 174] on span "Historial" at bounding box center [431, 174] width 49 height 18
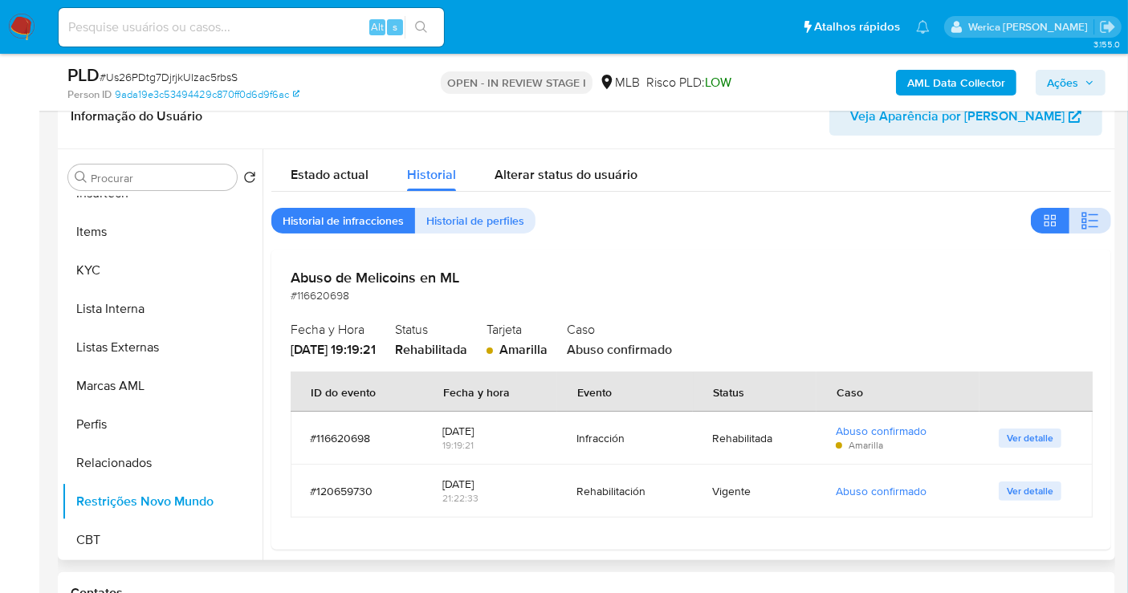
click at [1101, 221] on button "button" at bounding box center [1090, 221] width 42 height 26
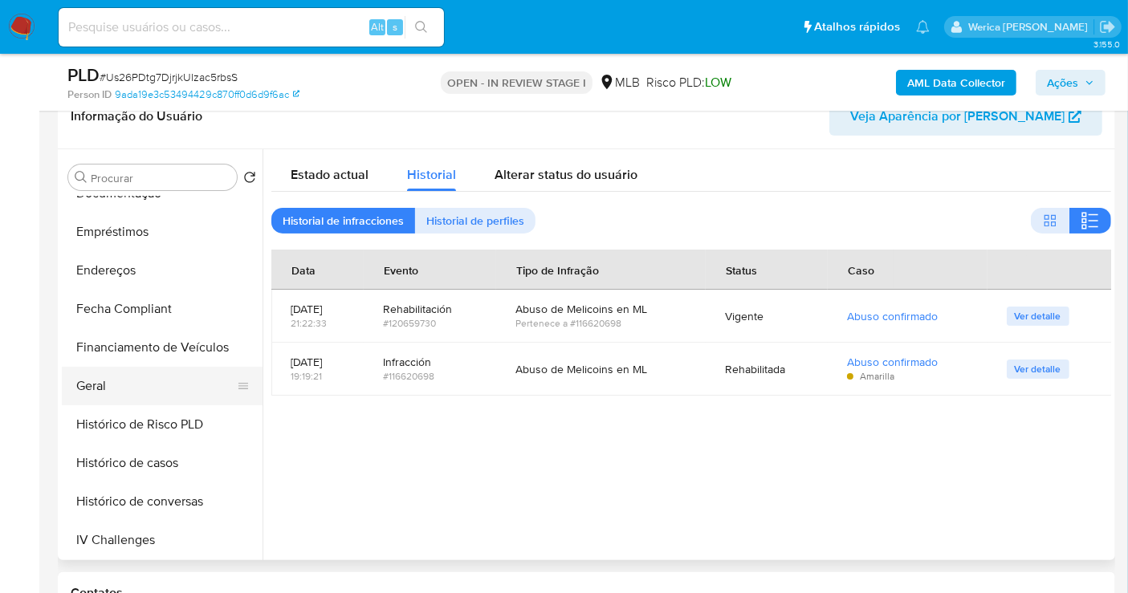
scroll to position [181, 0]
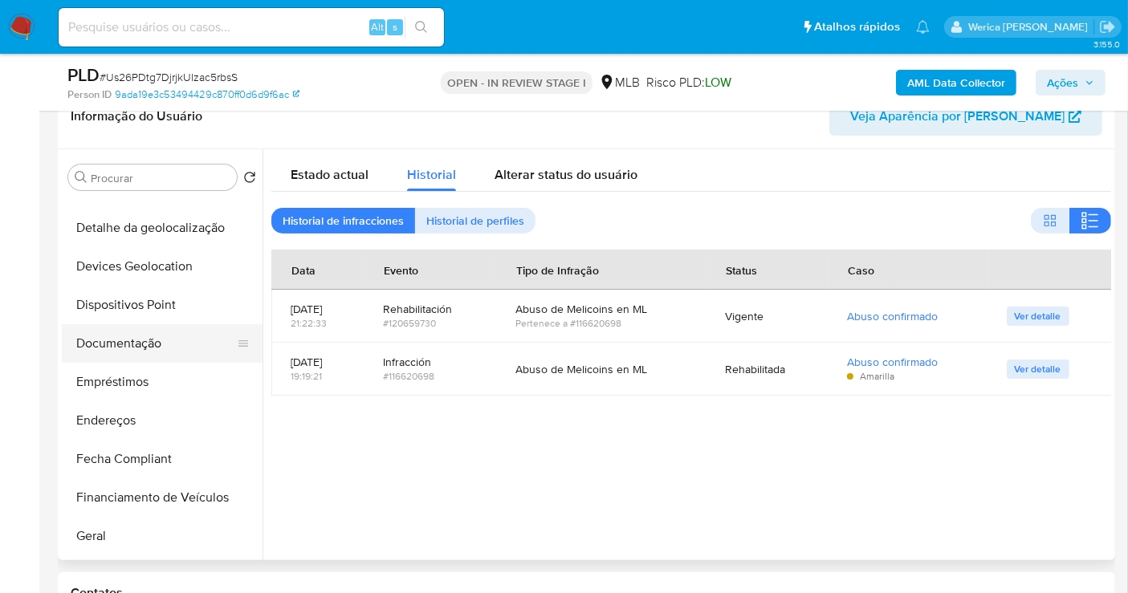
click at [146, 348] on button "Documentação" at bounding box center [156, 343] width 188 height 39
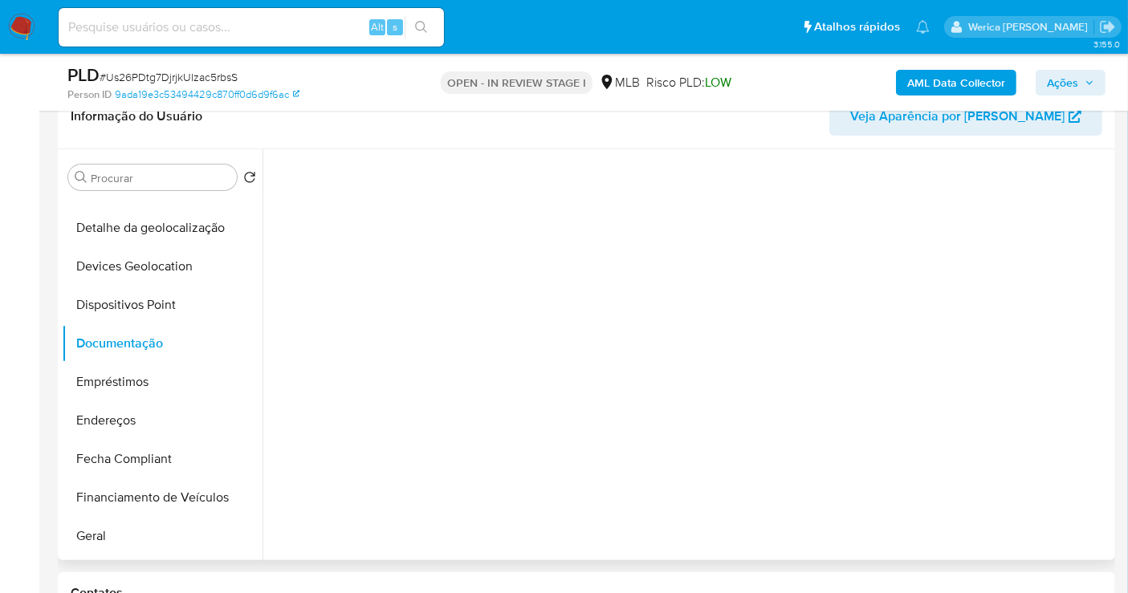
click at [377, 149] on section at bounding box center [691, 149] width 840 height 0
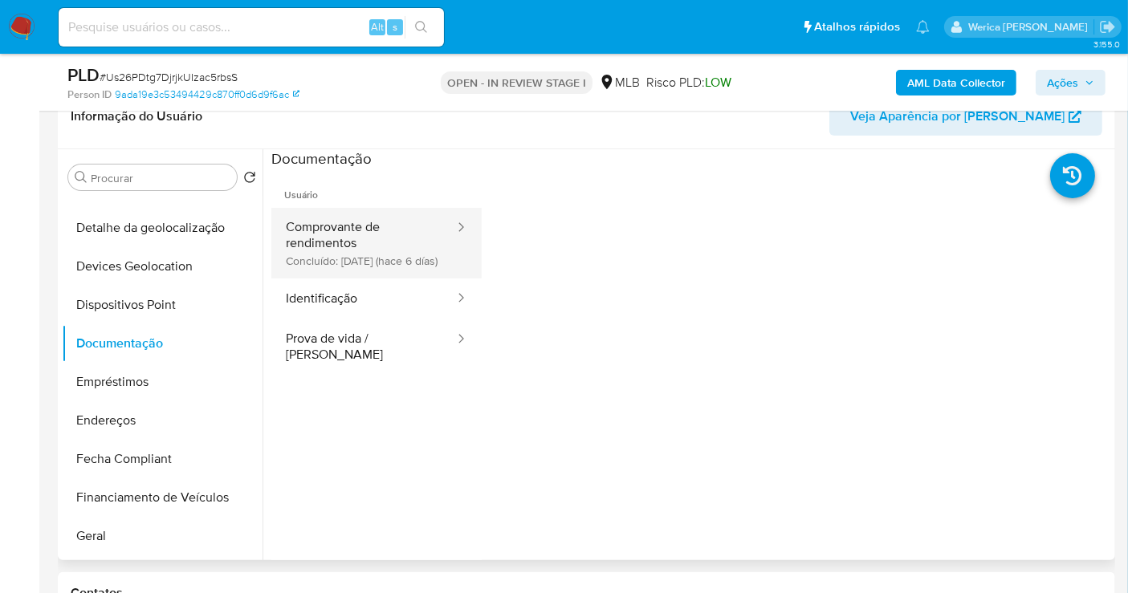
click at [381, 226] on button "Comprovante de rendimentos Concluído: [DATE] (hace 6 días)" at bounding box center [363, 243] width 185 height 71
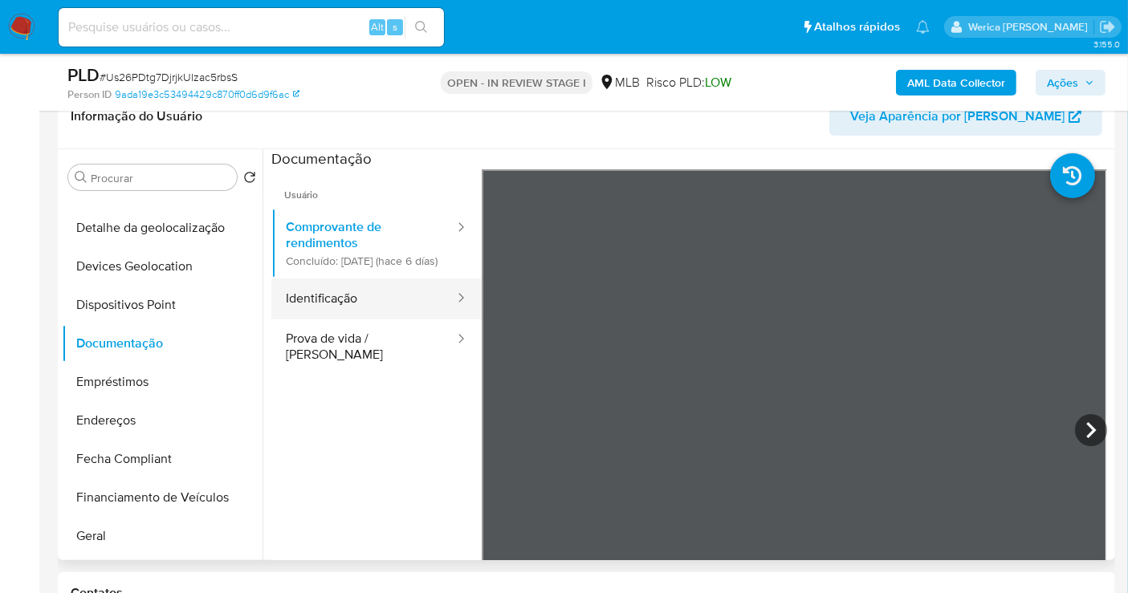
click at [362, 317] on button "Identificação" at bounding box center [363, 299] width 185 height 41
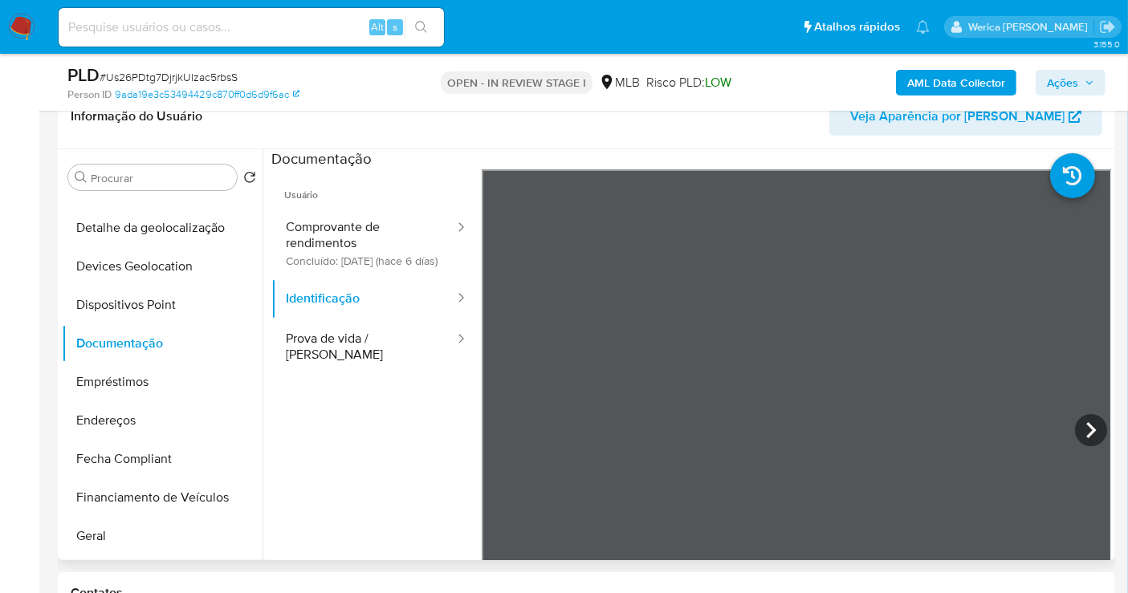
scroll to position [57, 0]
click at [394, 357] on button "Prova de vida / [PERSON_NAME]" at bounding box center [363, 347] width 185 height 55
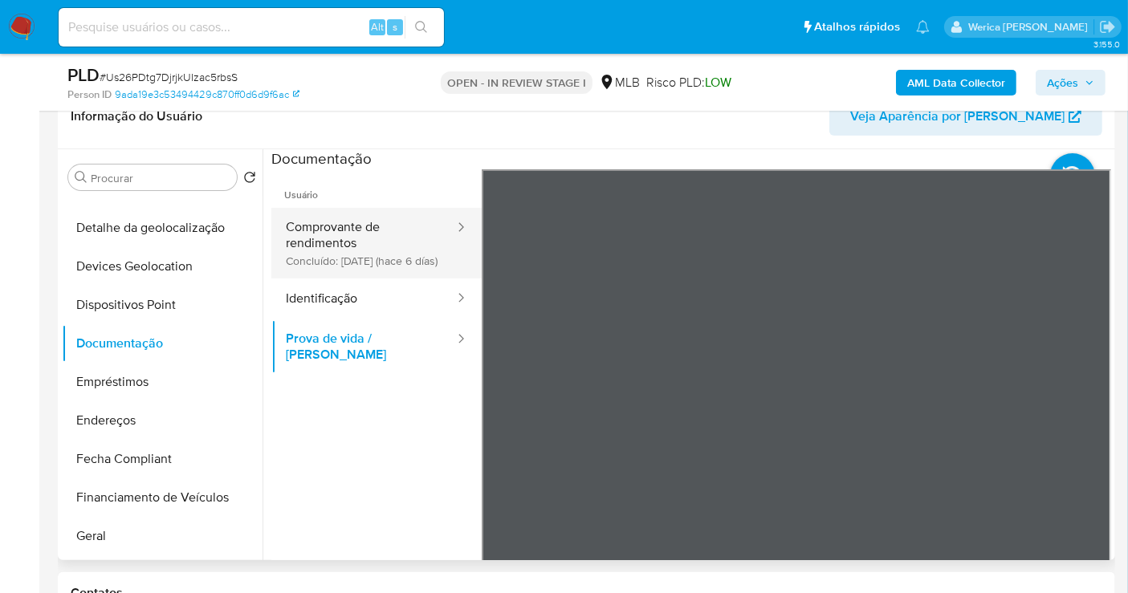
click at [350, 236] on button "Comprovante de rendimentos Concluído: [DATE] (hace 6 días)" at bounding box center [363, 243] width 185 height 71
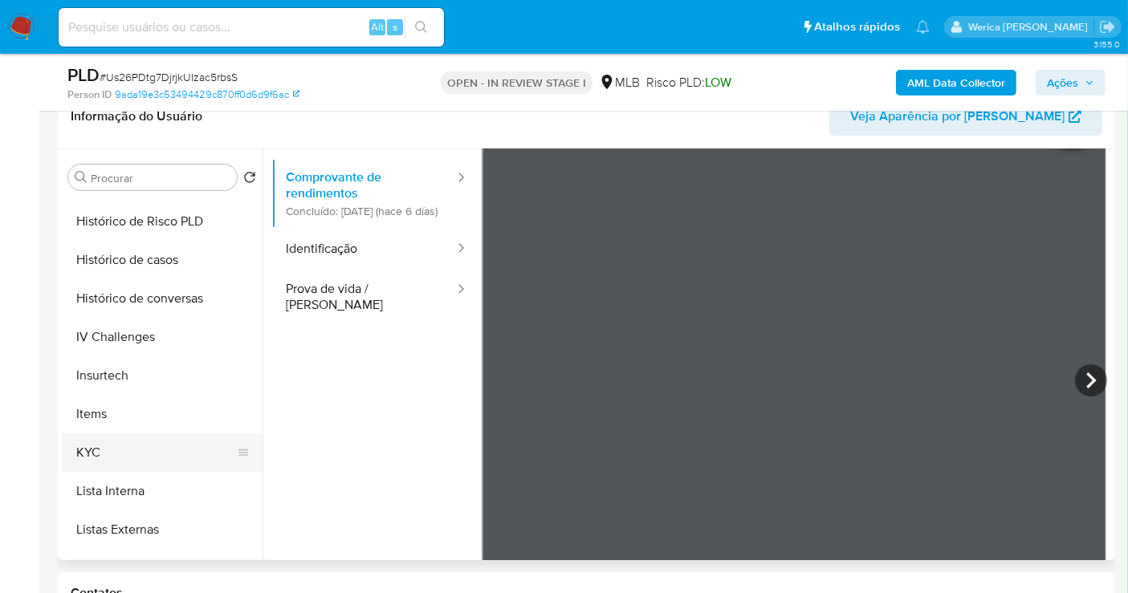
scroll to position [538, 0]
click at [120, 449] on button "KYC" at bounding box center [156, 449] width 188 height 39
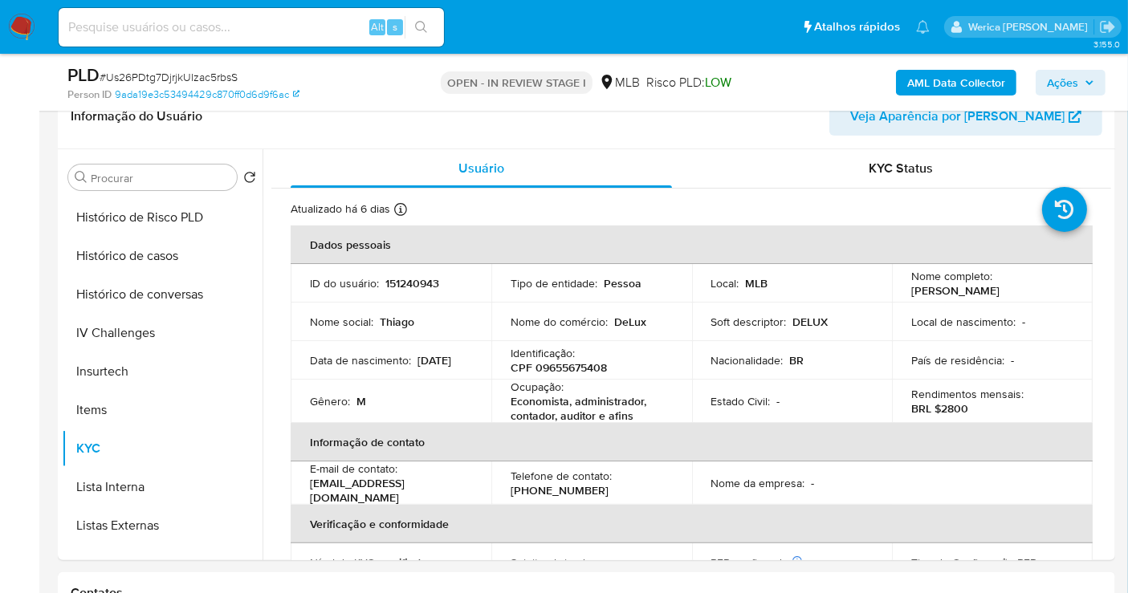
scroll to position [89, 0]
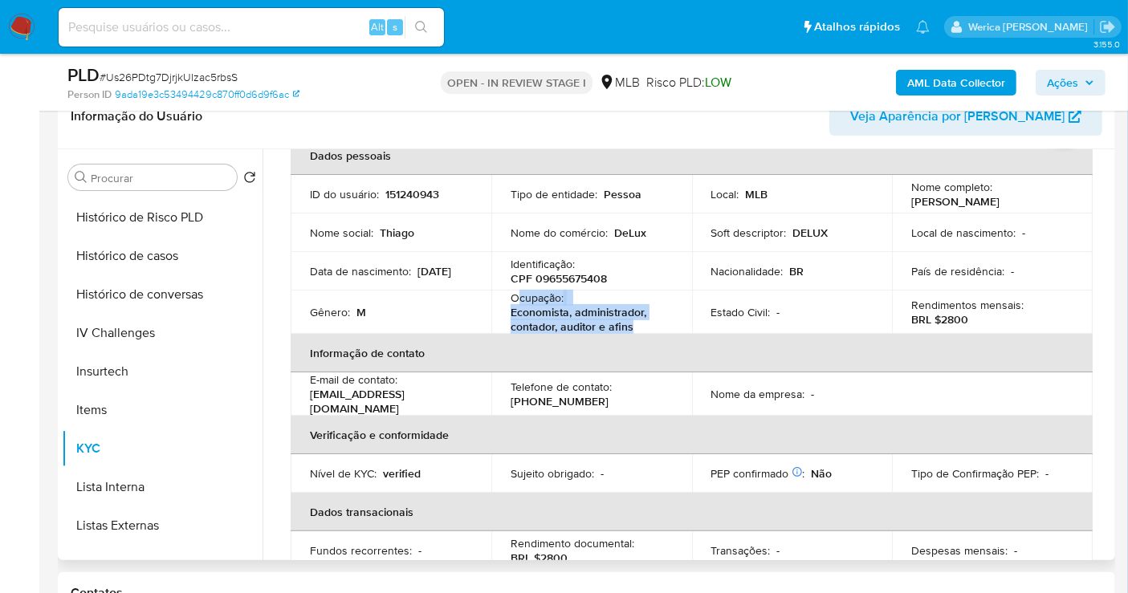
drag, startPoint x: 515, startPoint y: 297, endPoint x: 635, endPoint y: 327, distance: 123.3
click at [635, 327] on div "Ocupação : Economista, administrador, contador, auditor e afins" at bounding box center [592, 312] width 162 height 43
copy div "cupação : Economista, administrador, contador, auditor e afins"
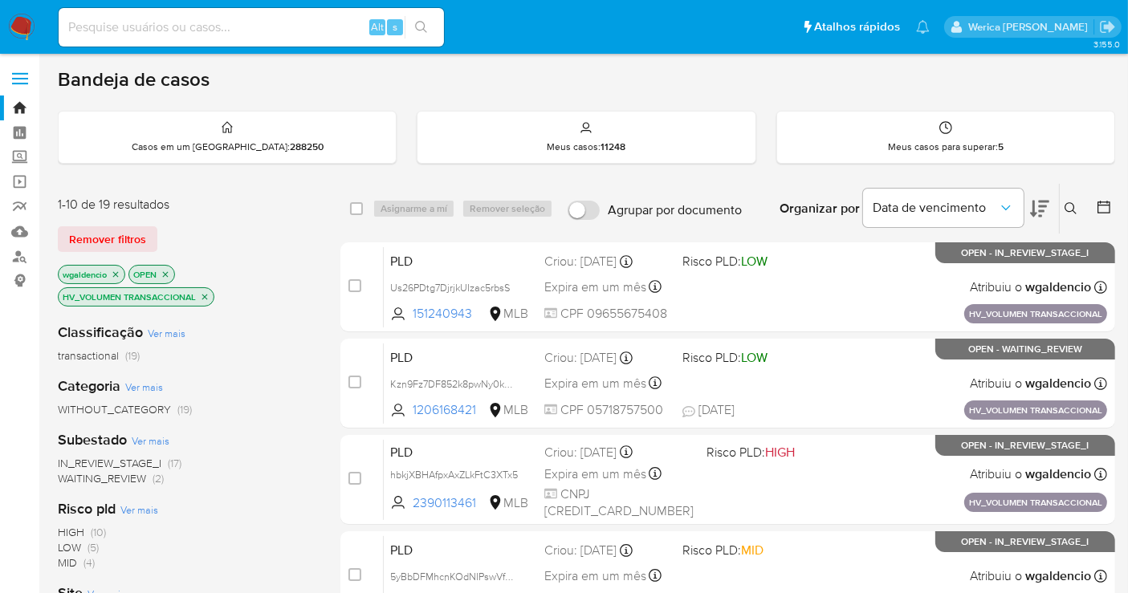
click at [311, 29] on input at bounding box center [251, 27] width 385 height 21
paste input "151034600"
type input "151034600"
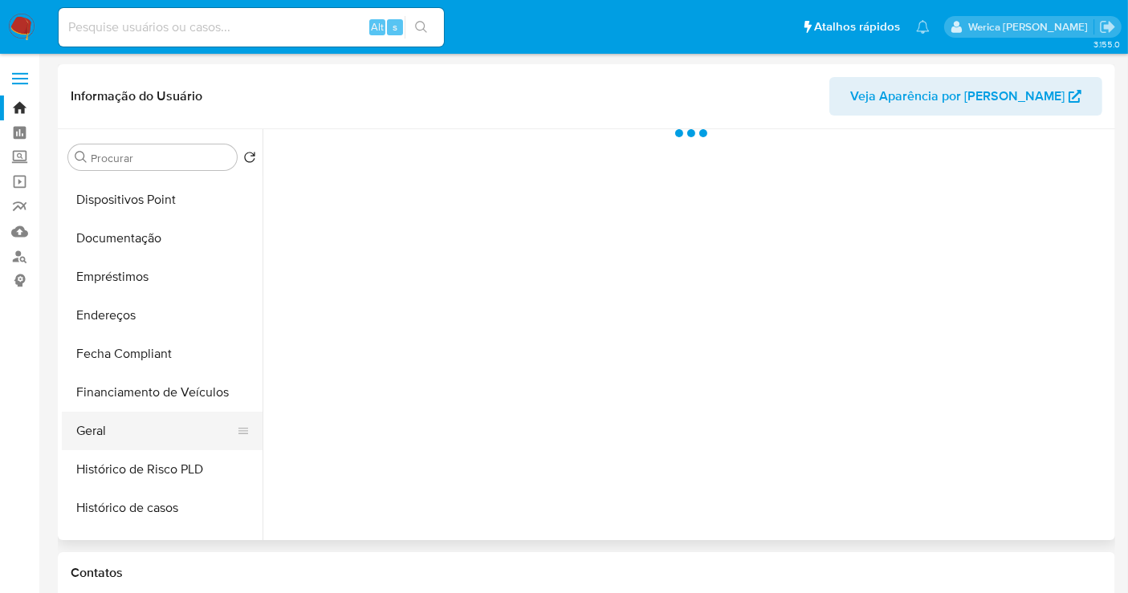
scroll to position [267, 0]
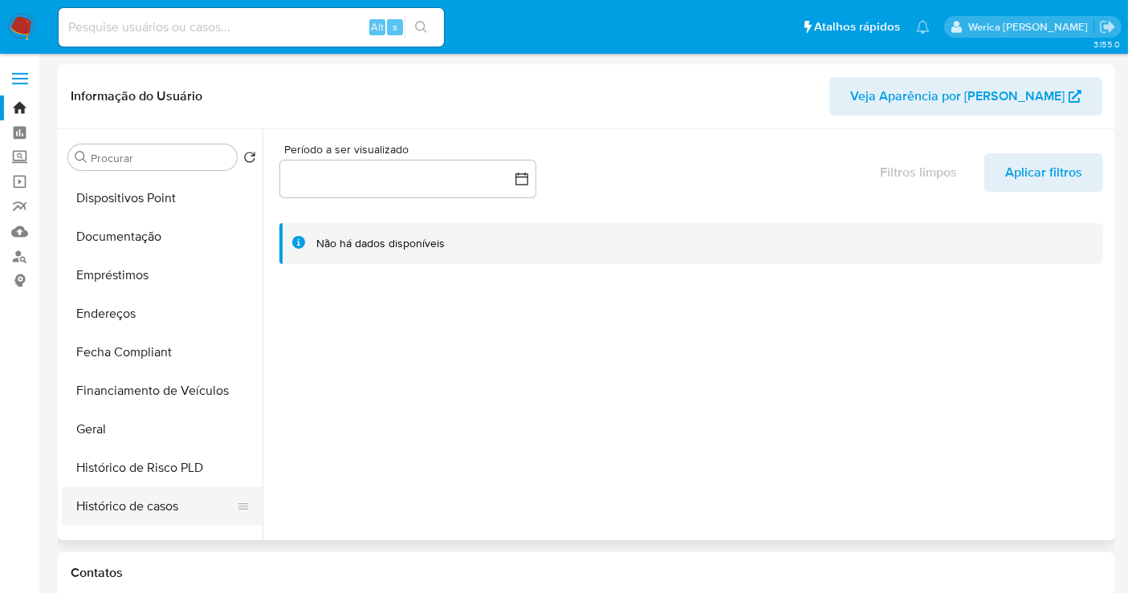
click at [169, 496] on button "Histórico de casos" at bounding box center [156, 506] width 188 height 39
select select "10"
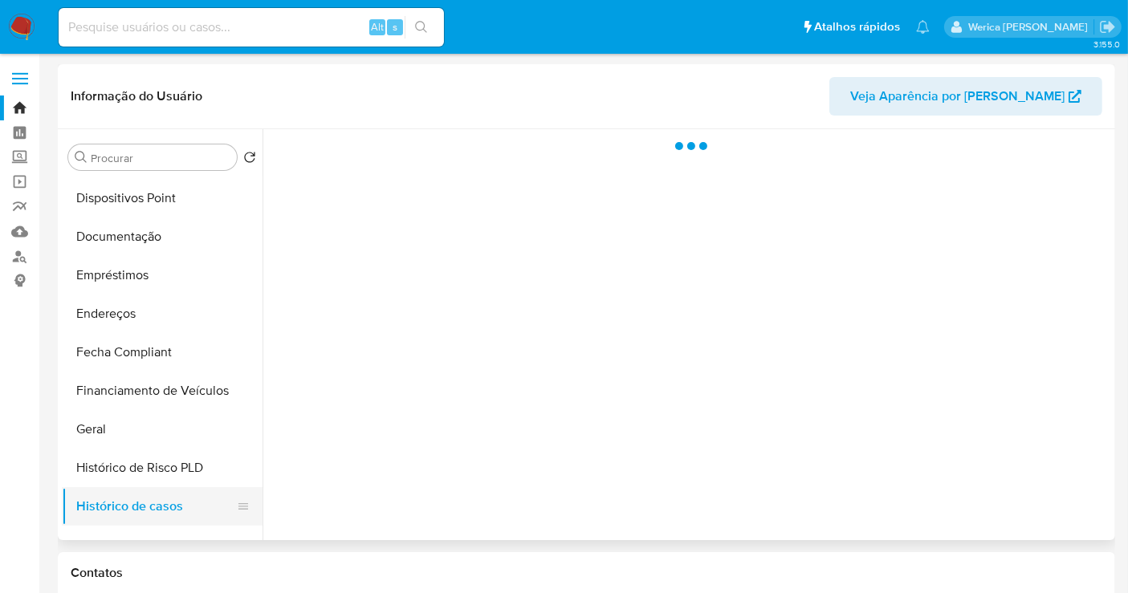
click at [169, 496] on button "Histórico de casos" at bounding box center [156, 506] width 188 height 39
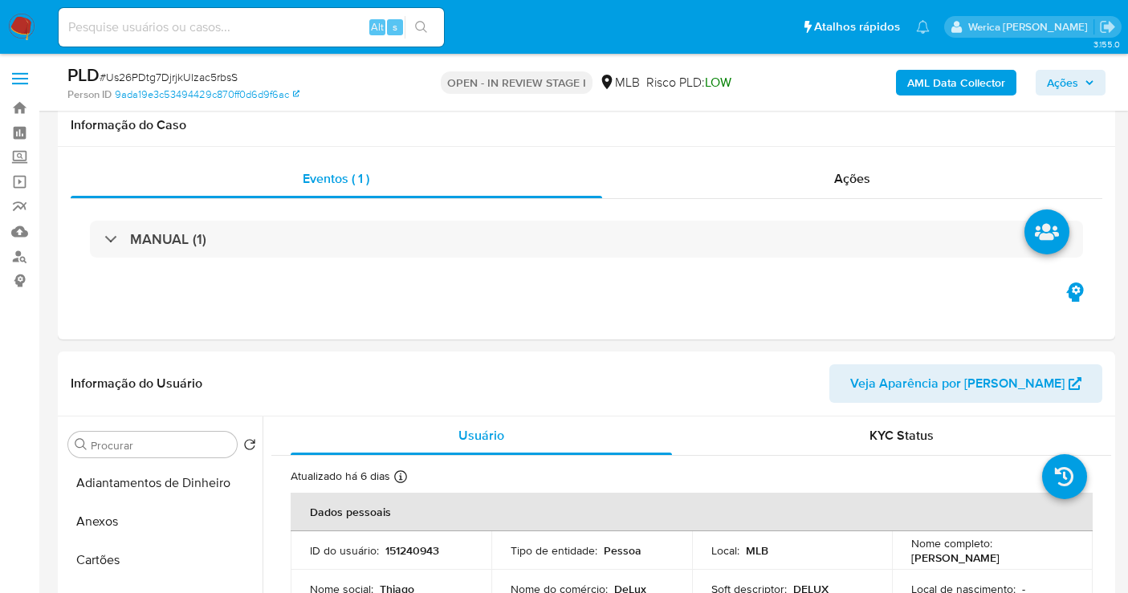
select select "10"
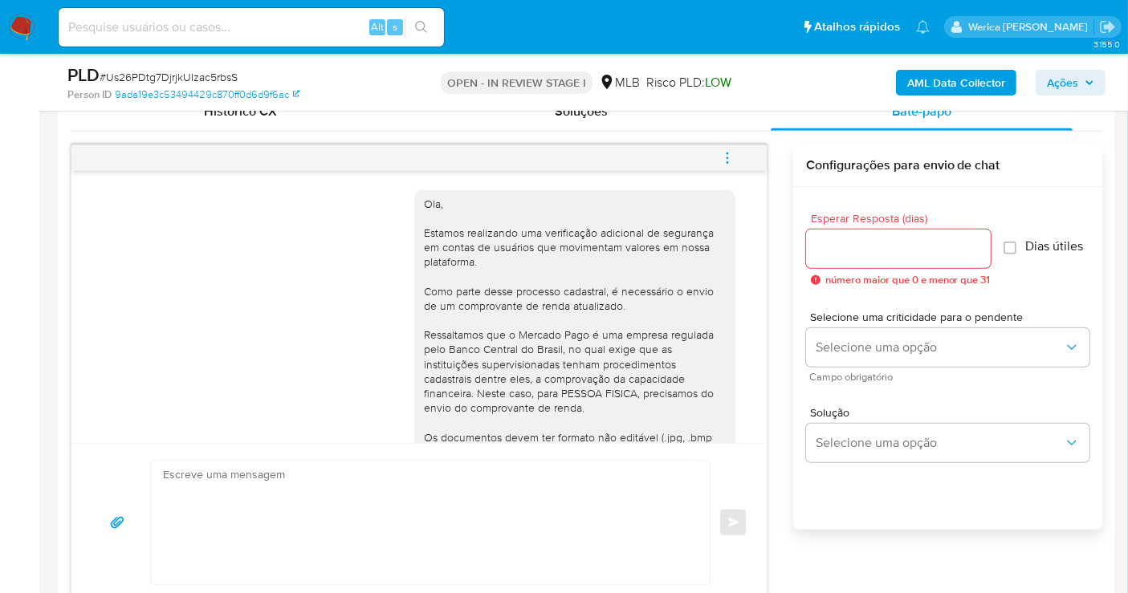
scroll to position [356, 0]
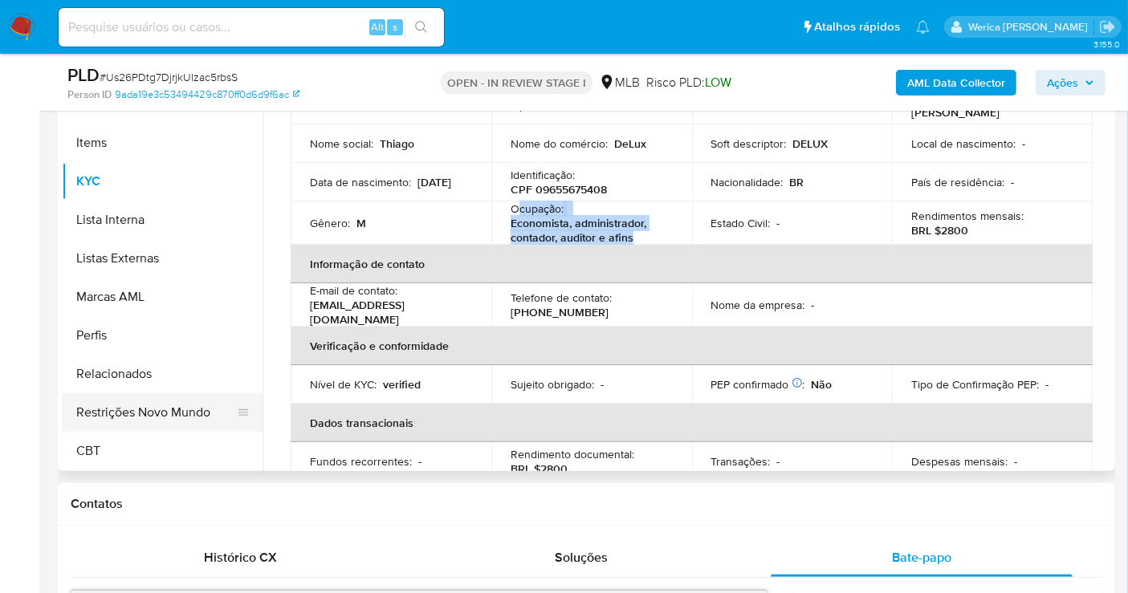
click at [173, 411] on button "Restrições Novo Mundo" at bounding box center [156, 412] width 188 height 39
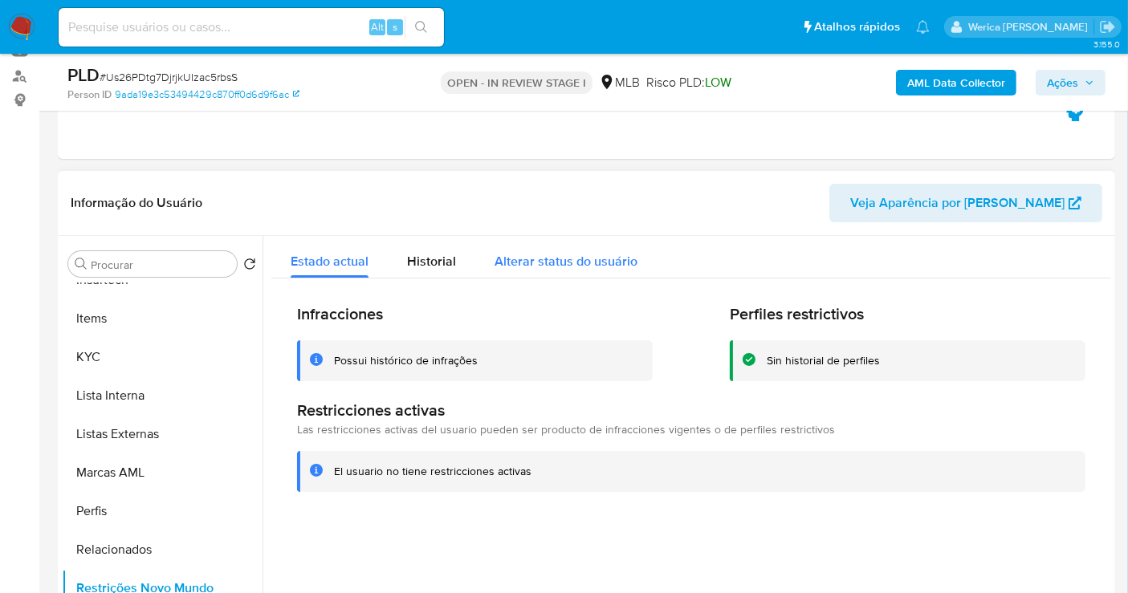
scroll to position [178, 0]
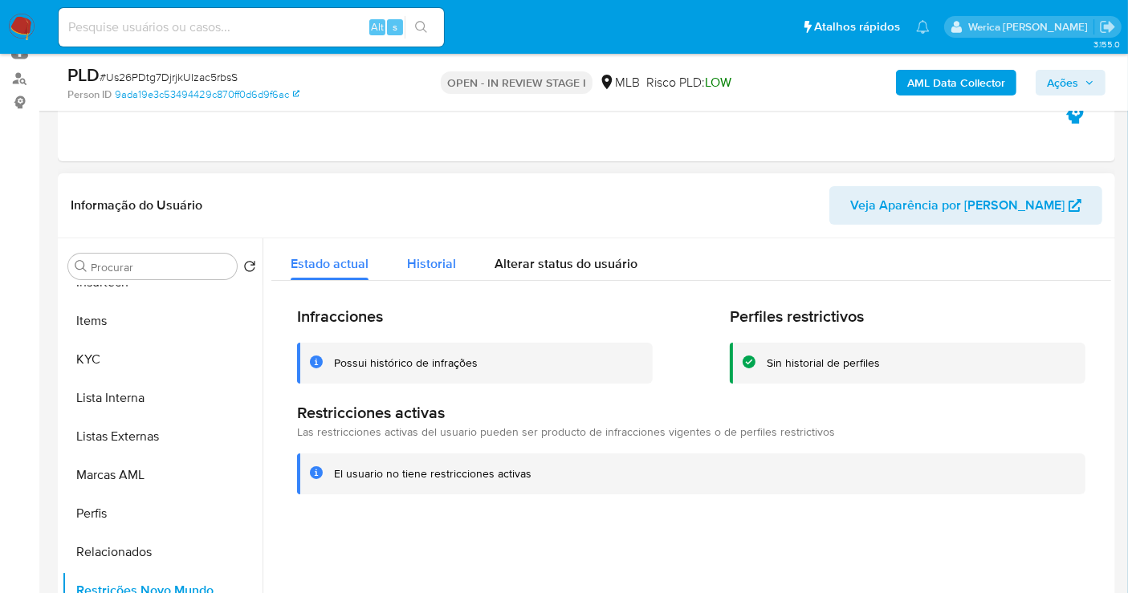
click at [444, 270] on span "Historial" at bounding box center [431, 263] width 49 height 18
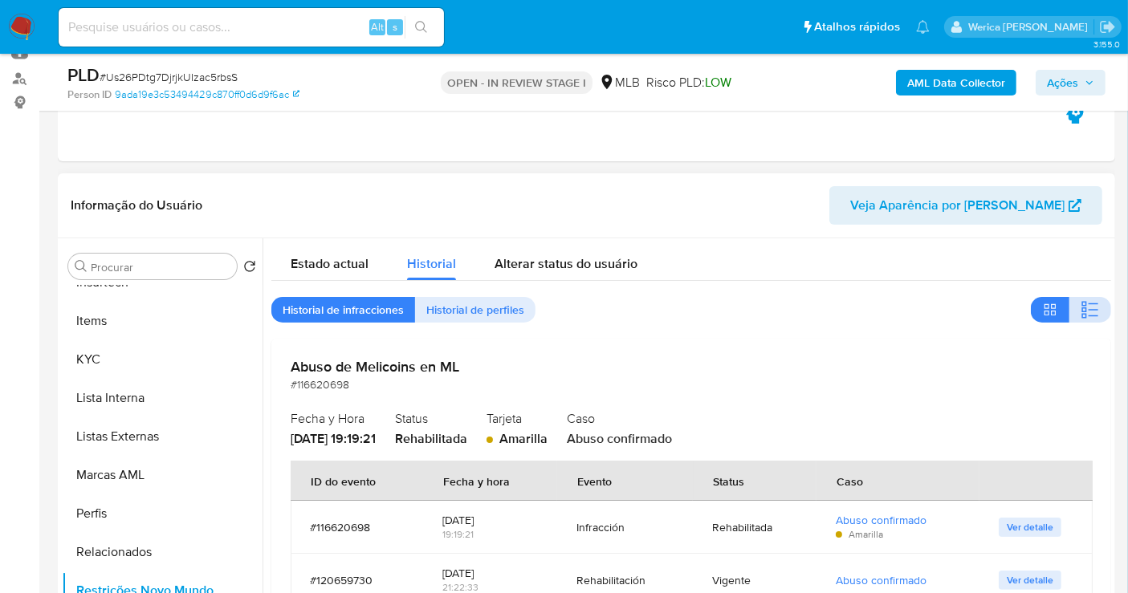
click at [1093, 311] on icon "button" at bounding box center [1090, 309] width 19 height 19
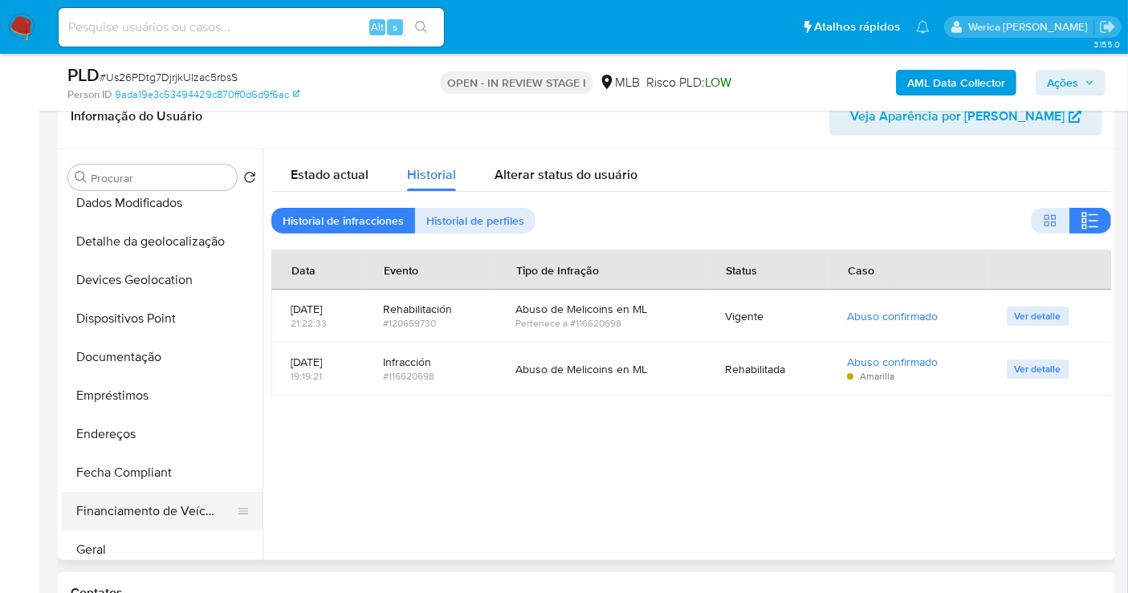
scroll to position [92, 0]
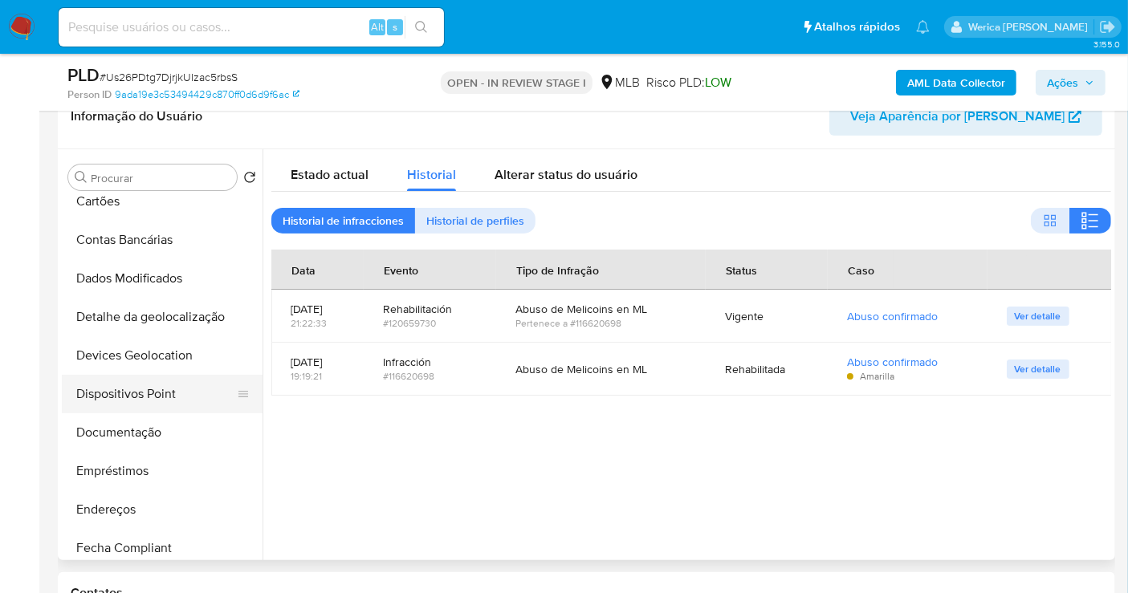
click at [180, 391] on button "Dispositivos Point" at bounding box center [156, 394] width 188 height 39
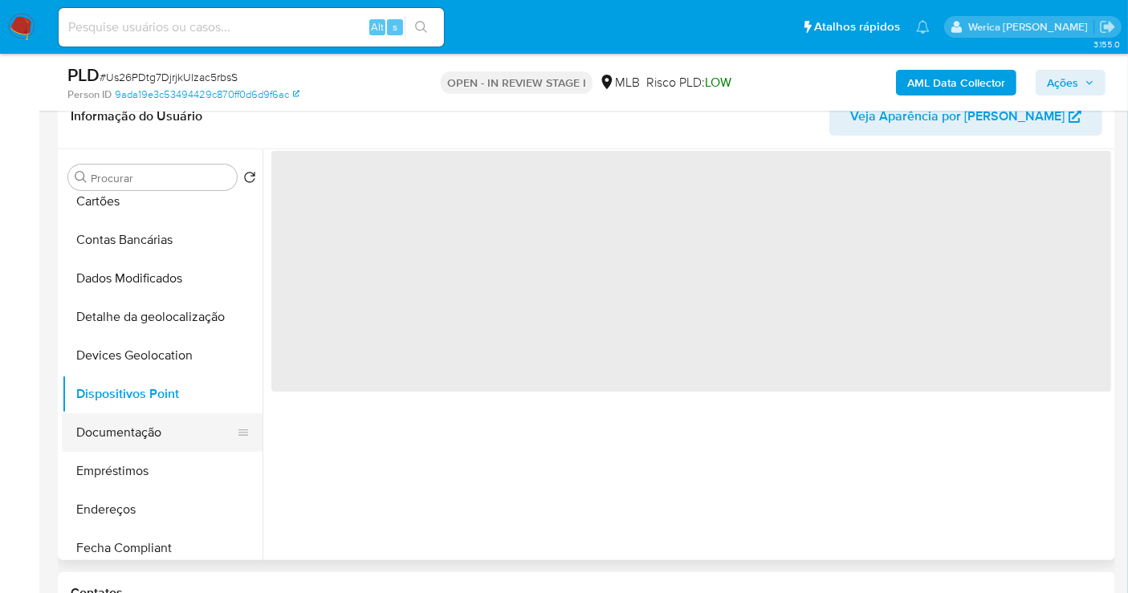
click at [165, 434] on button "Documentação" at bounding box center [156, 432] width 188 height 39
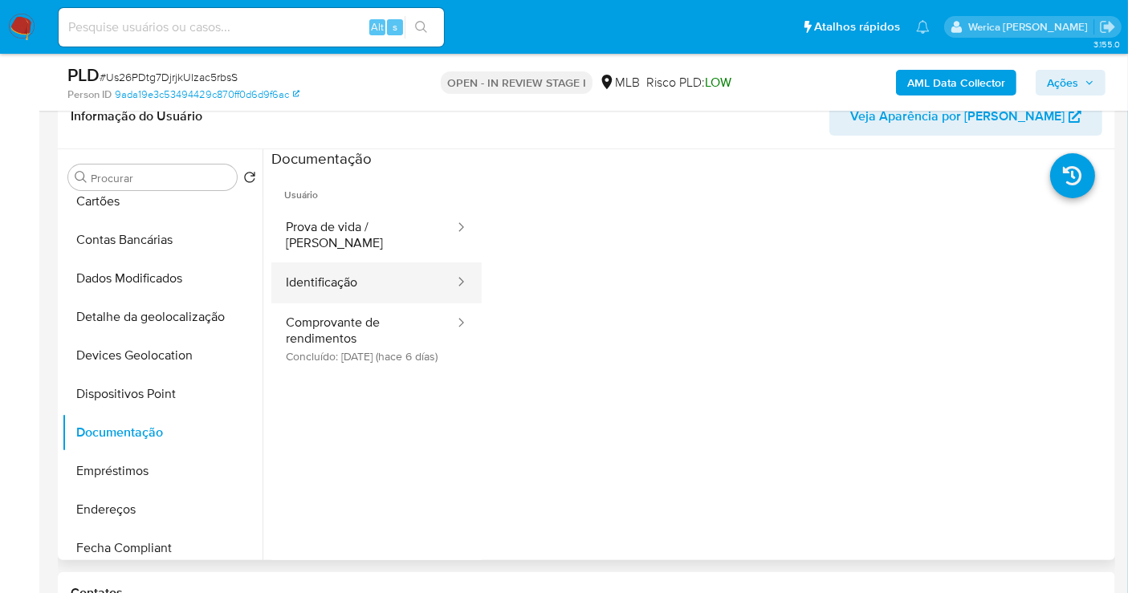
click at [349, 269] on button "Identificação" at bounding box center [363, 283] width 185 height 41
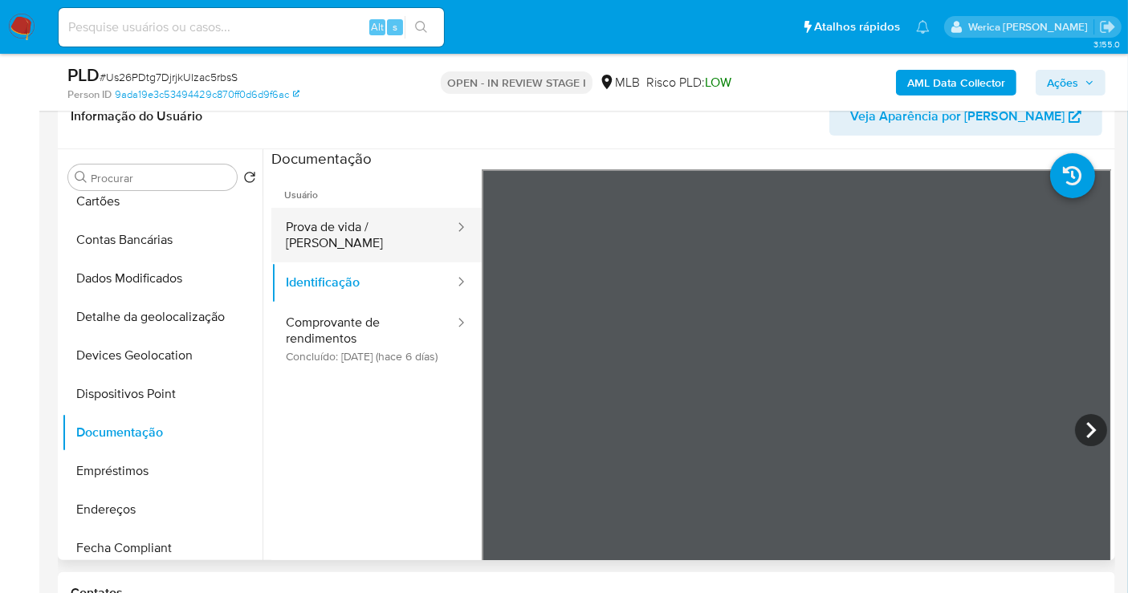
click at [348, 218] on button "Prova de vida / [PERSON_NAME]" at bounding box center [363, 235] width 185 height 55
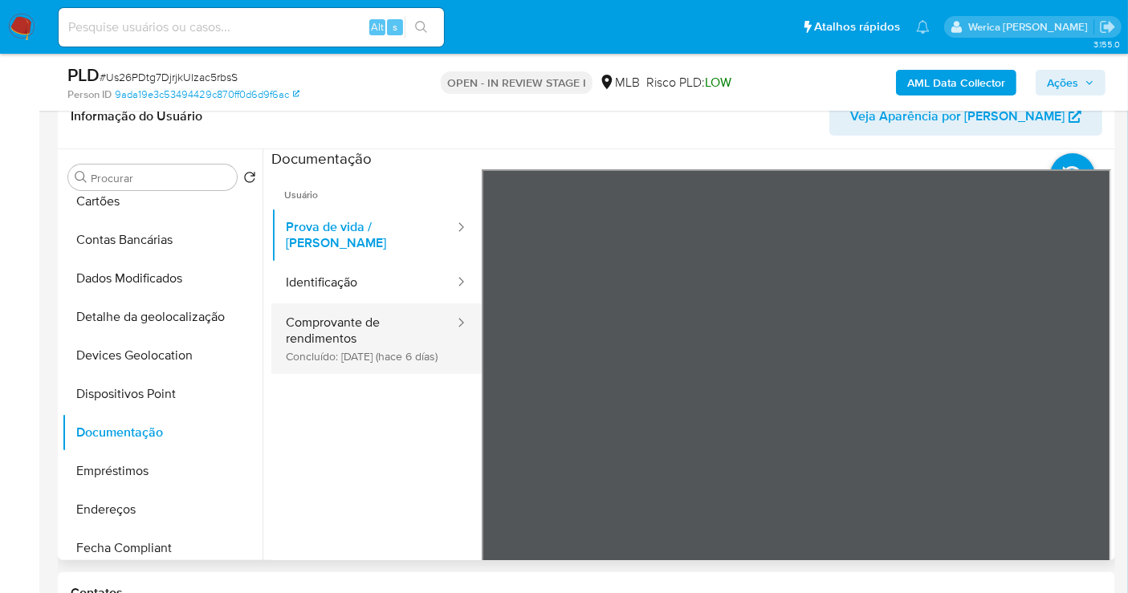
click at [403, 313] on button "Comprovante de rendimentos Concluído: [DATE] (hace 6 días)" at bounding box center [363, 338] width 185 height 71
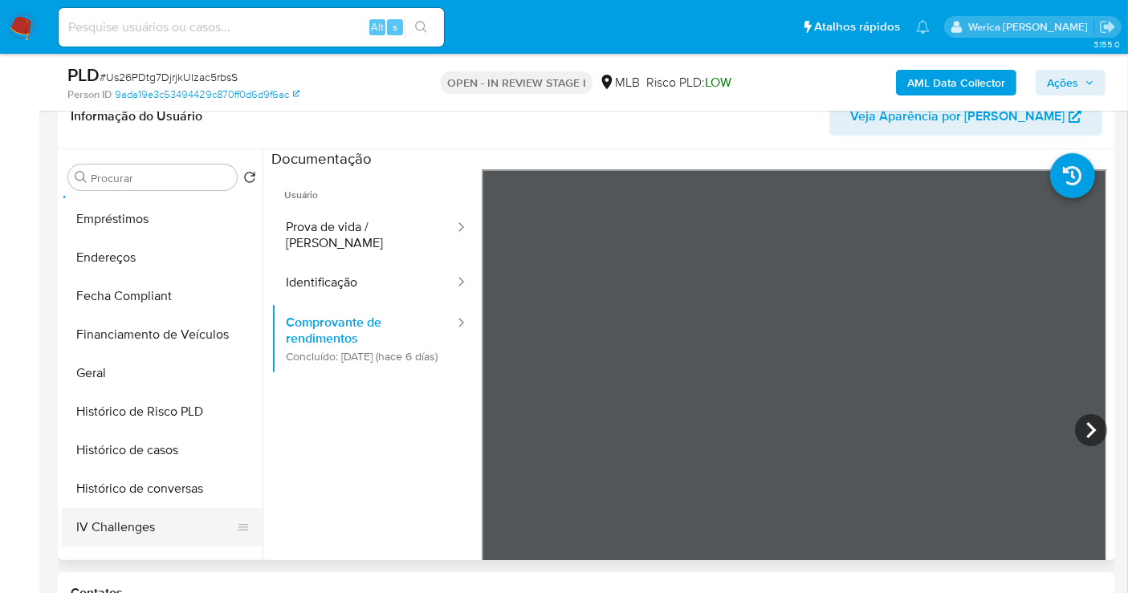
scroll to position [449, 0]
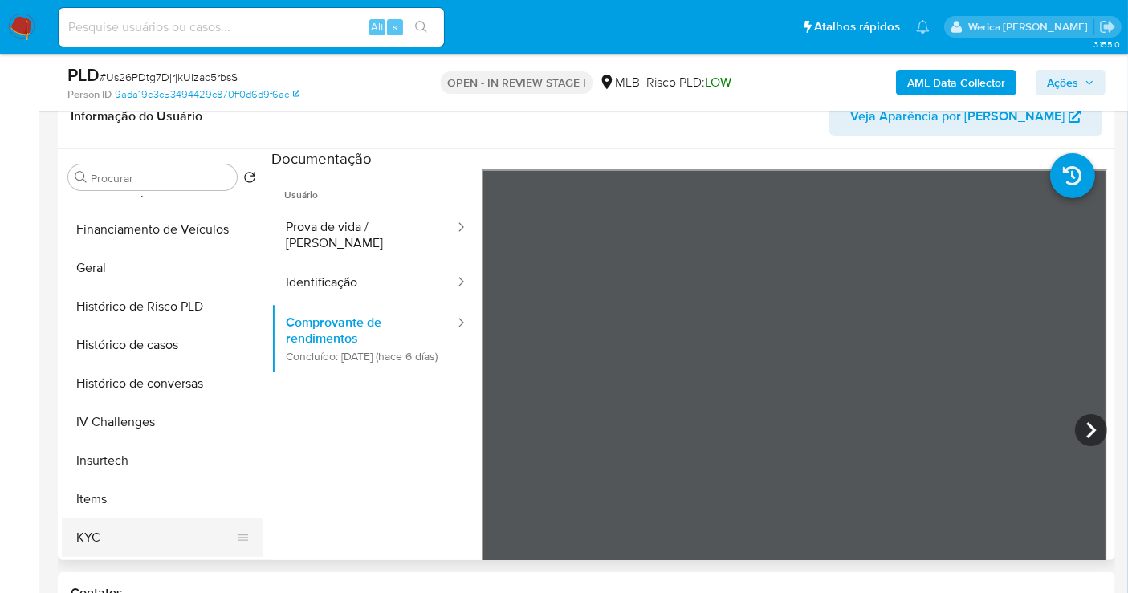
click at [119, 544] on button "KYC" at bounding box center [156, 538] width 188 height 39
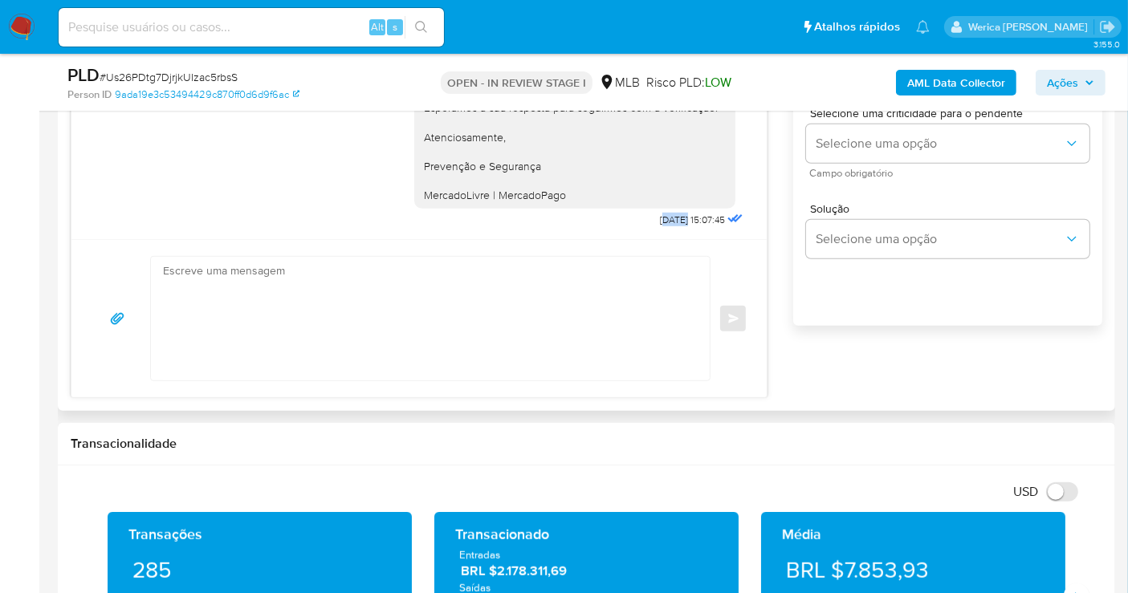
scroll to position [170, 0]
drag, startPoint x: 633, startPoint y: 214, endPoint x: 675, endPoint y: 220, distance: 42.9
click at [675, 220] on span "[DATE] 15:07:45" at bounding box center [692, 219] width 65 height 13
copy span "[DATE]"
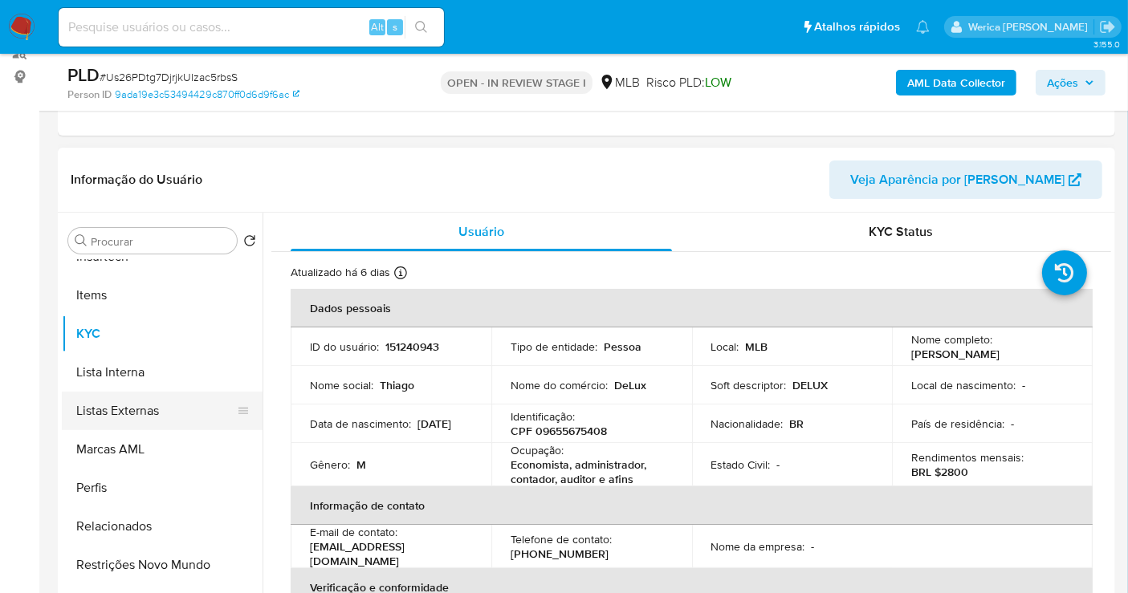
scroll to position [360, 0]
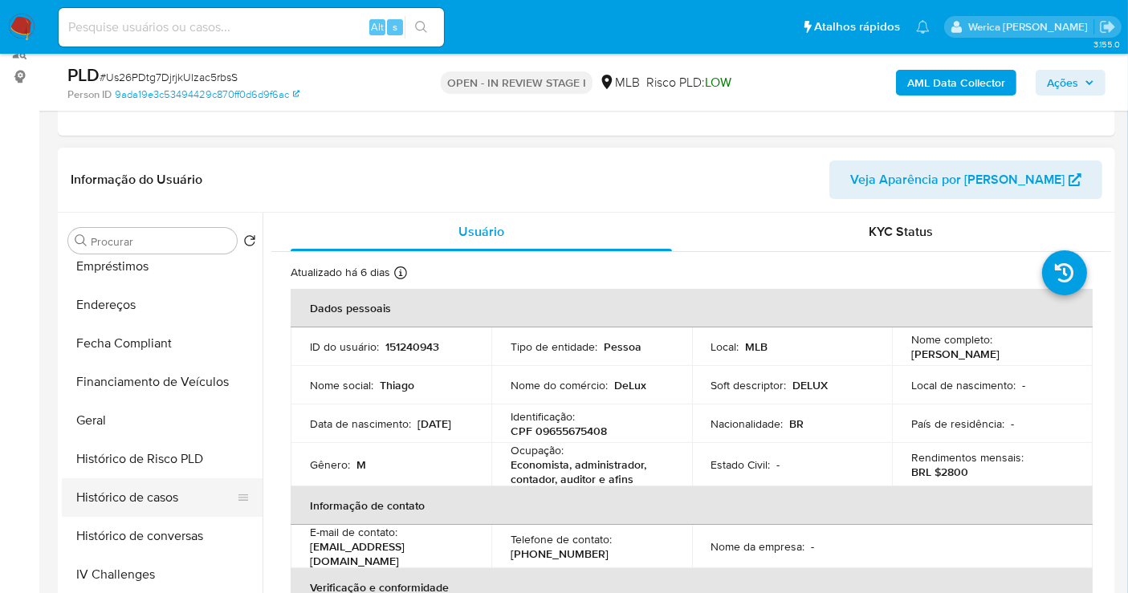
click at [145, 488] on button "Histórico de casos" at bounding box center [156, 497] width 188 height 39
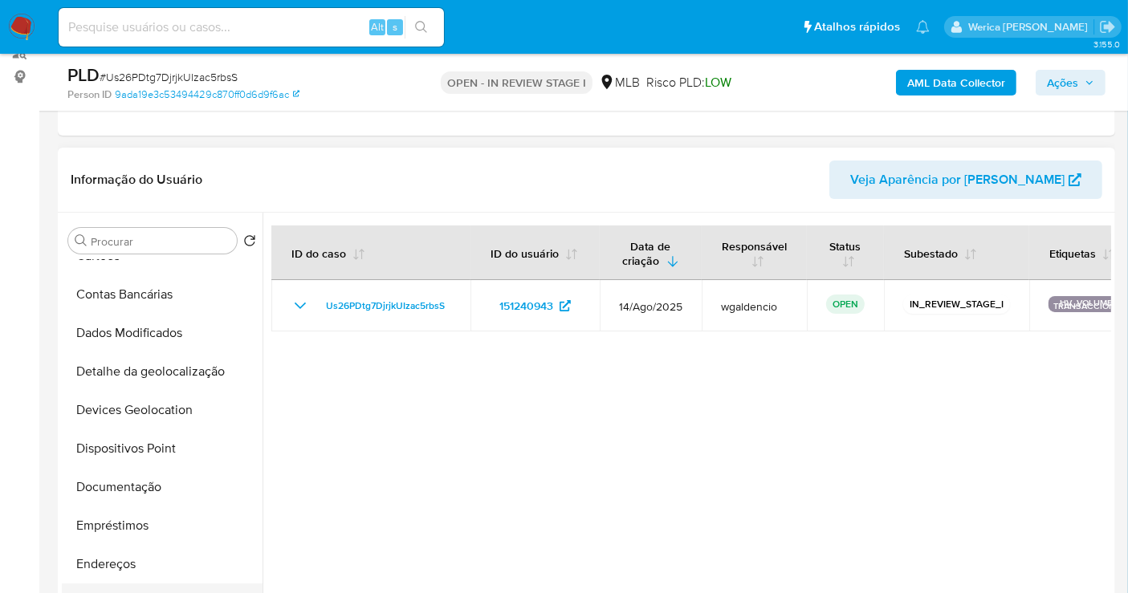
scroll to position [2, 0]
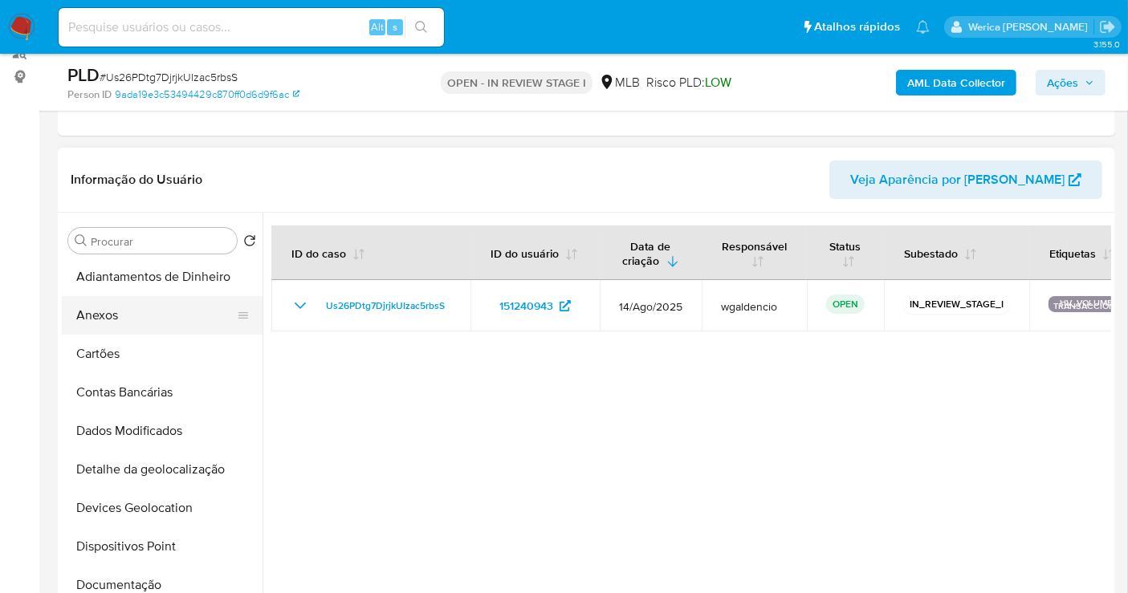
click at [162, 322] on button "Anexos" at bounding box center [156, 315] width 188 height 39
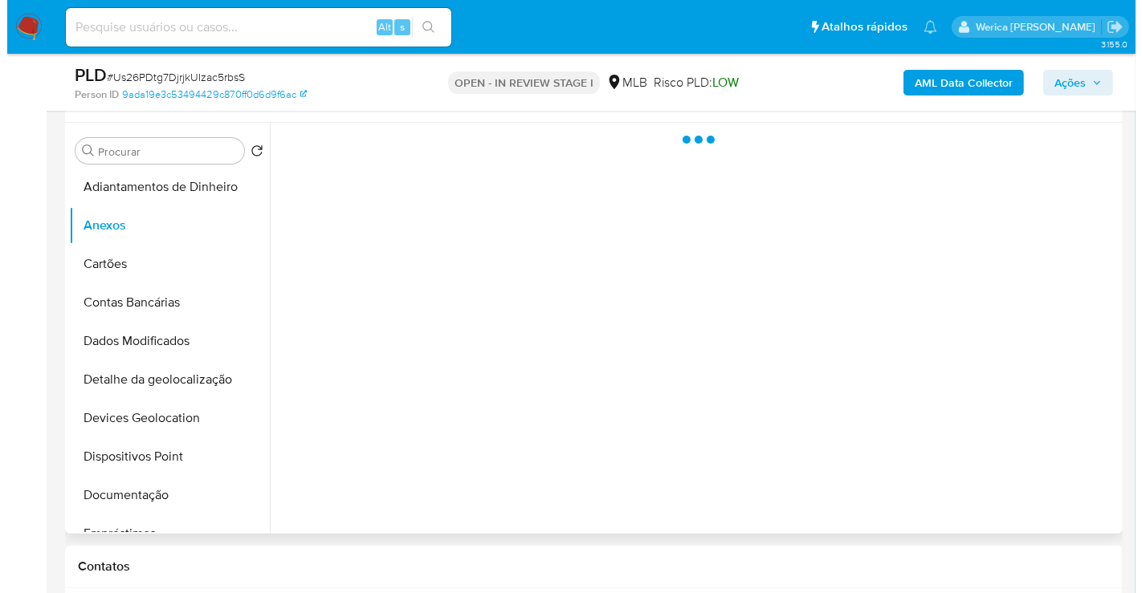
scroll to position [382, 0]
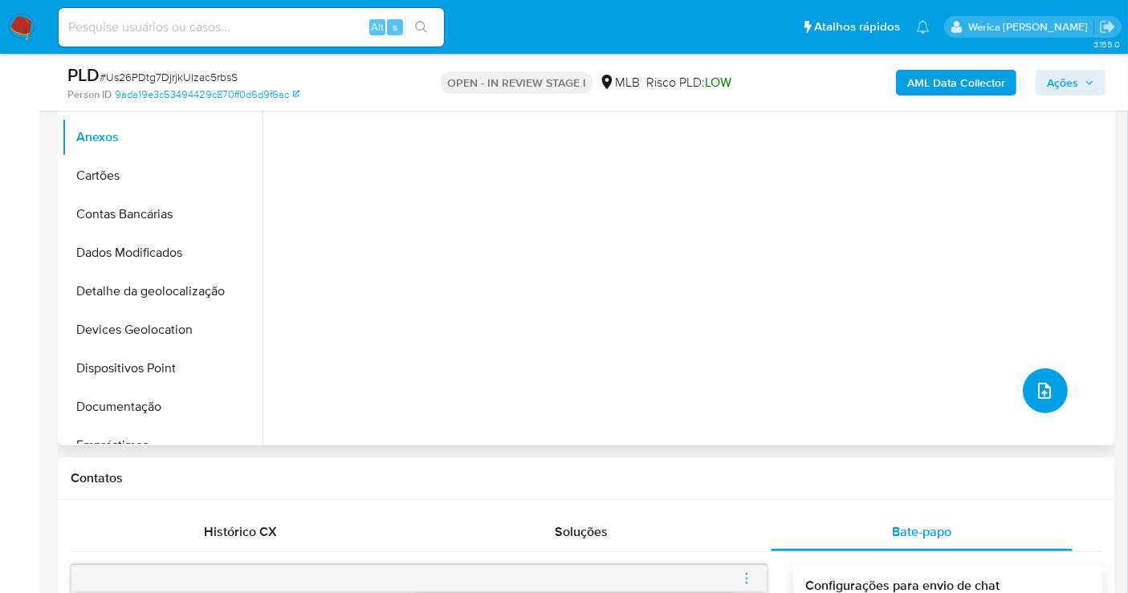
click at [1042, 383] on icon "upload-file" at bounding box center [1044, 391] width 13 height 16
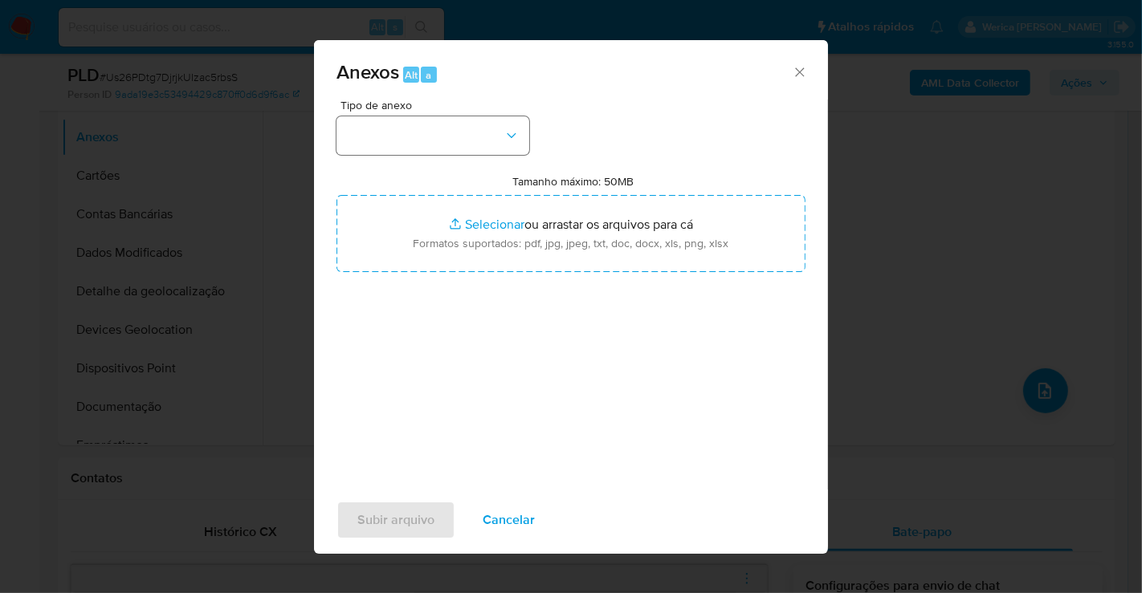
drag, startPoint x: 499, startPoint y: 115, endPoint x: 500, endPoint y: 134, distance: 19.3
click at [499, 127] on div "Tipo de anexo" at bounding box center [432, 127] width 193 height 55
click at [504, 140] on icon "button" at bounding box center [511, 136] width 16 height 16
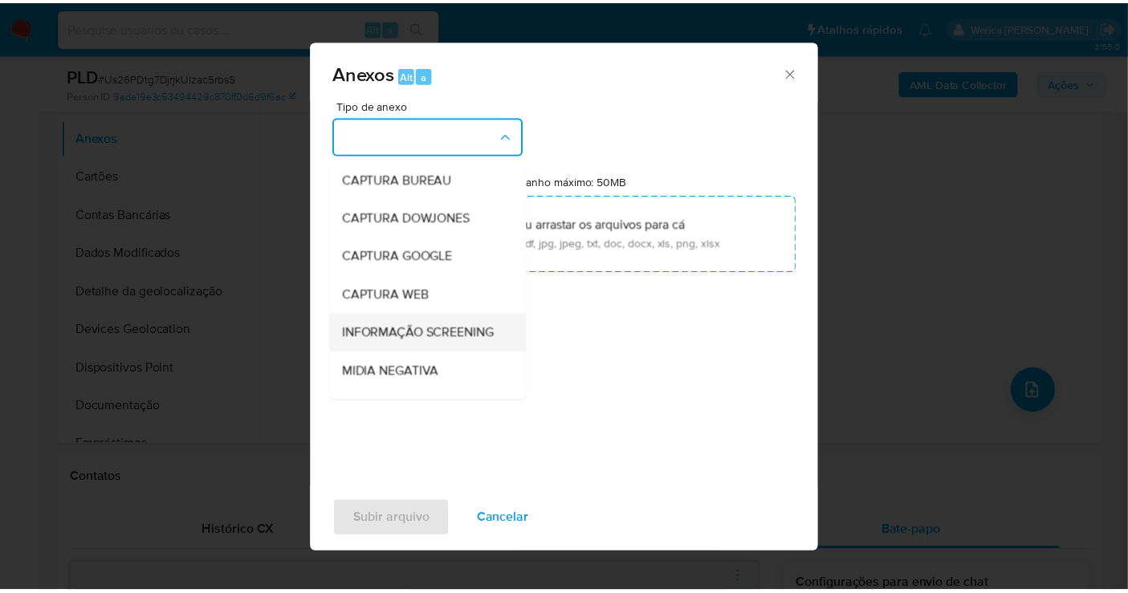
scroll to position [247, 0]
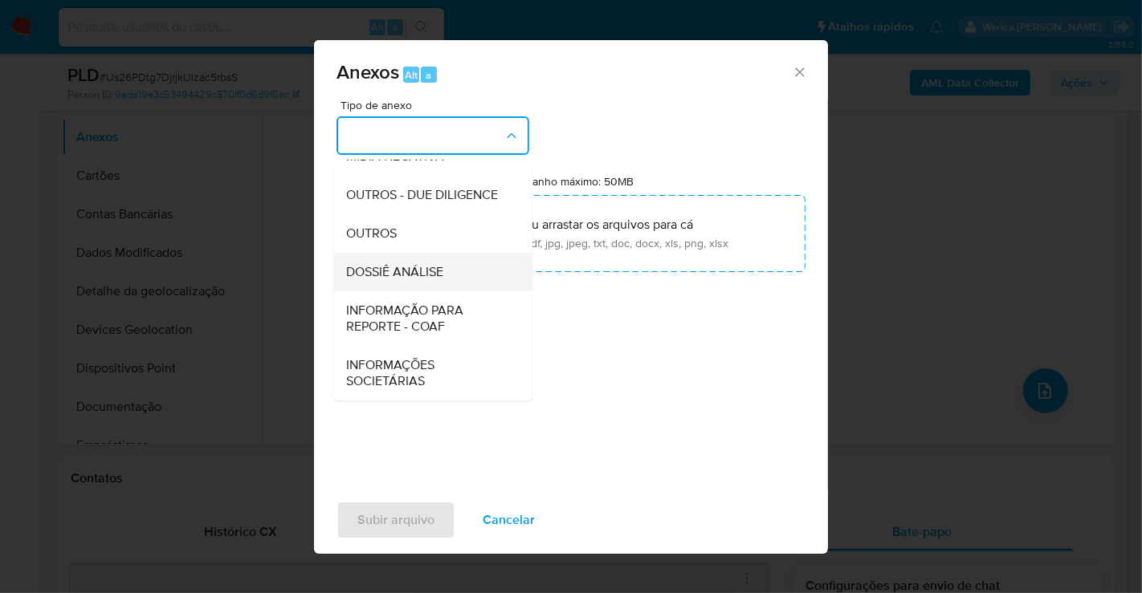
click at [488, 274] on div "DOSSIÊ ANÁLISE" at bounding box center [428, 272] width 164 height 39
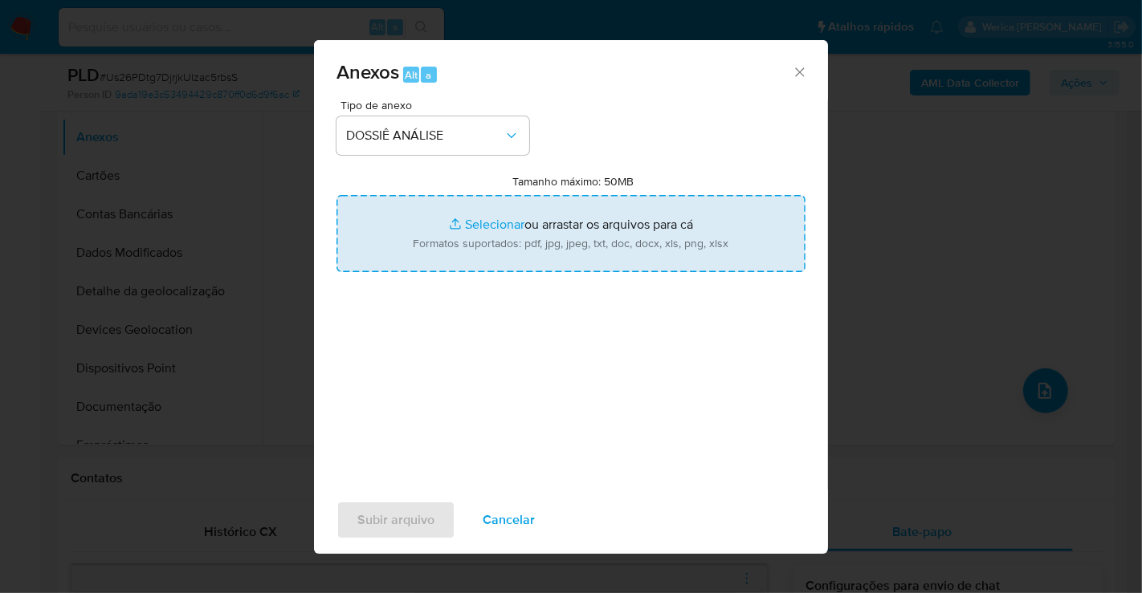
click at [655, 241] on input "Tamanho máximo: 50MB Selecionar arquivos" at bounding box center [570, 233] width 469 height 77
type input "C:\fakepath\Mulan 151240943_2025_08_25_19_13_05.xlsx"
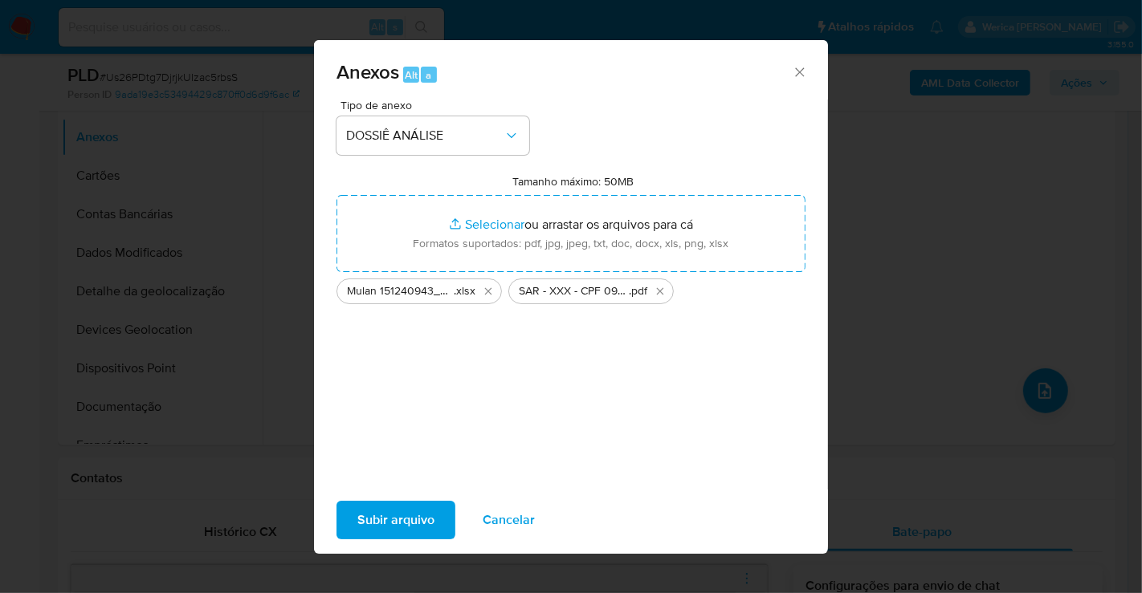
click at [414, 534] on span "Subir arquivo" at bounding box center [395, 520] width 77 height 35
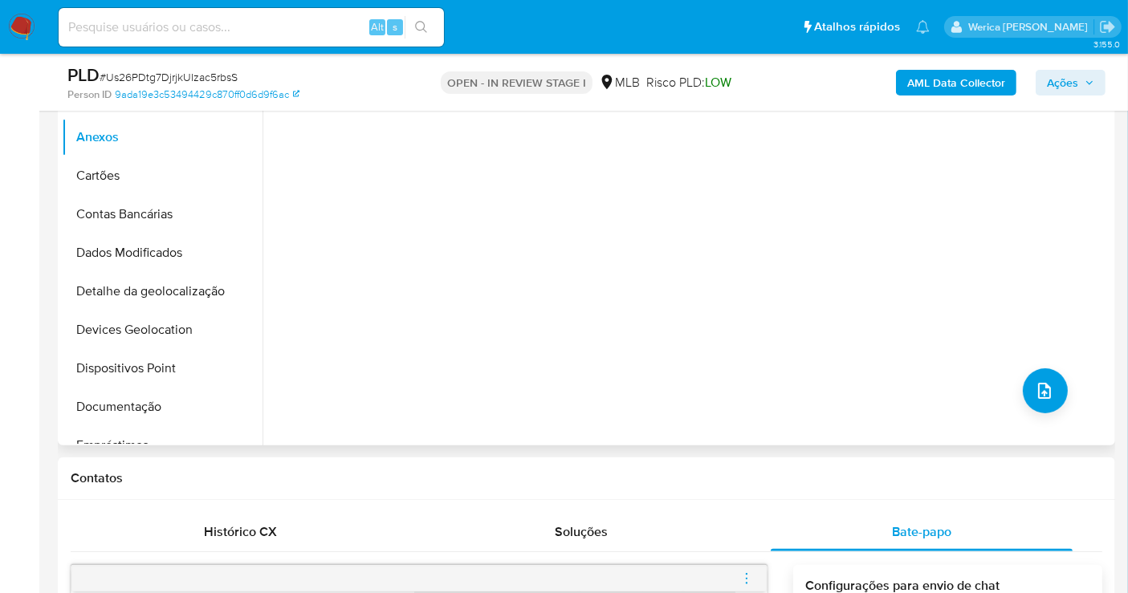
scroll to position [0, 0]
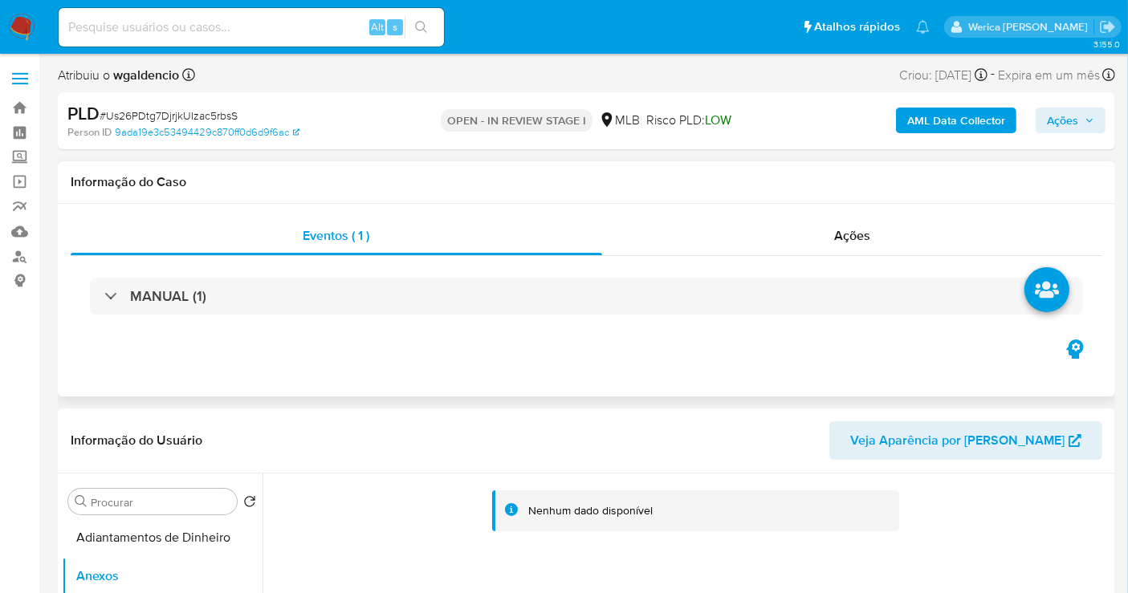
click at [872, 257] on div "MANUAL (1)" at bounding box center [587, 296] width 1032 height 80
click at [865, 246] on div "Ações" at bounding box center [852, 236] width 501 height 39
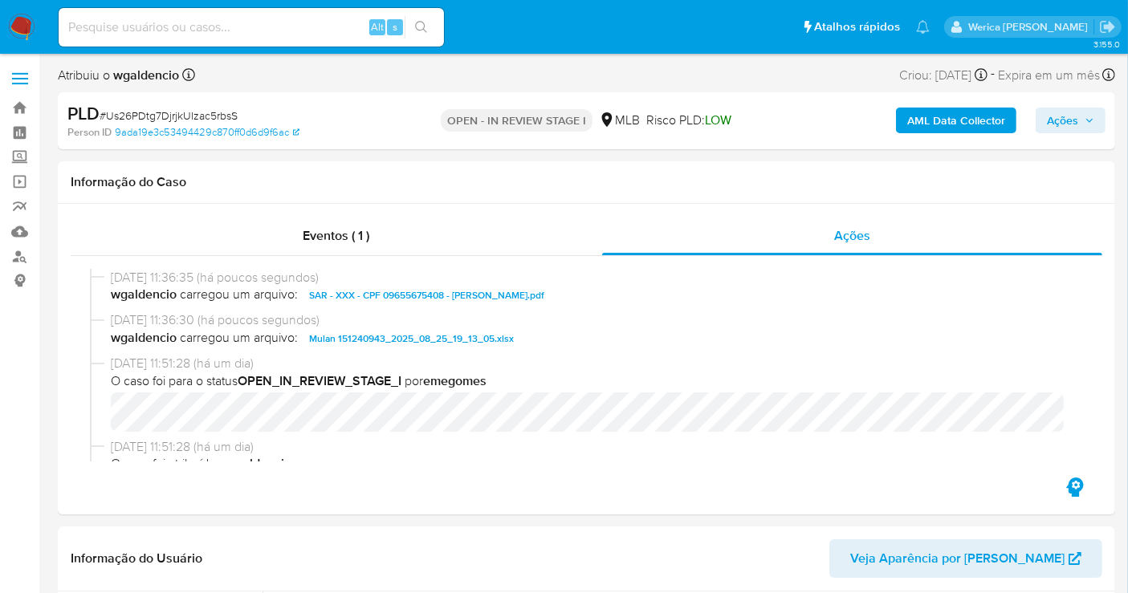
click at [1101, 108] on button "Ações" at bounding box center [1071, 121] width 70 height 26
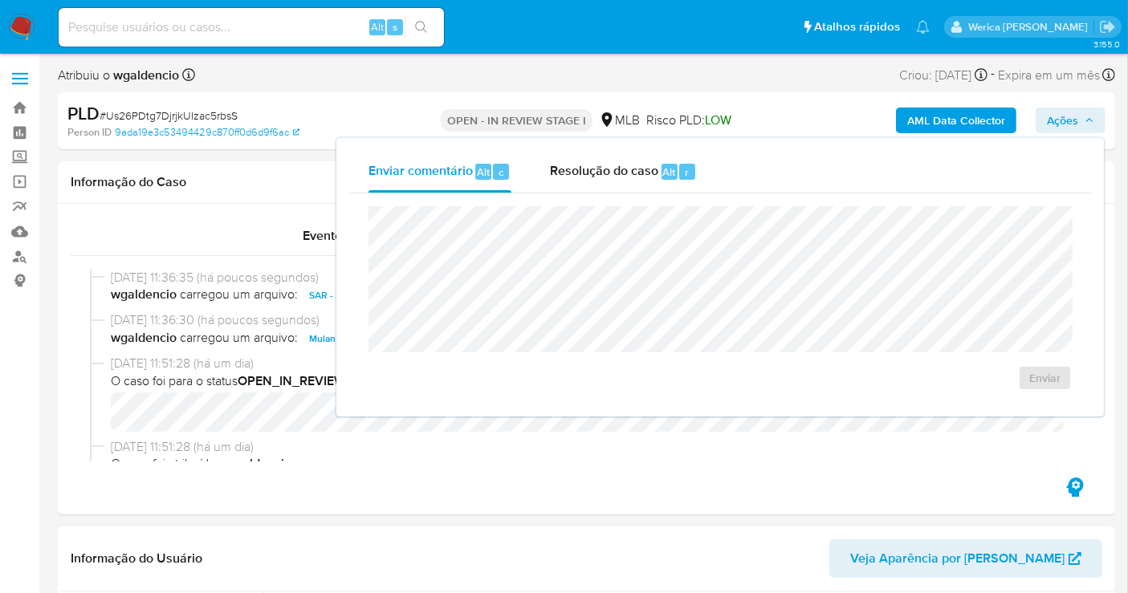
drag, startPoint x: 639, startPoint y: 181, endPoint x: 633, endPoint y: 195, distance: 15.1
click at [633, 191] on div "Resolução do caso Alt r" at bounding box center [623, 172] width 147 height 42
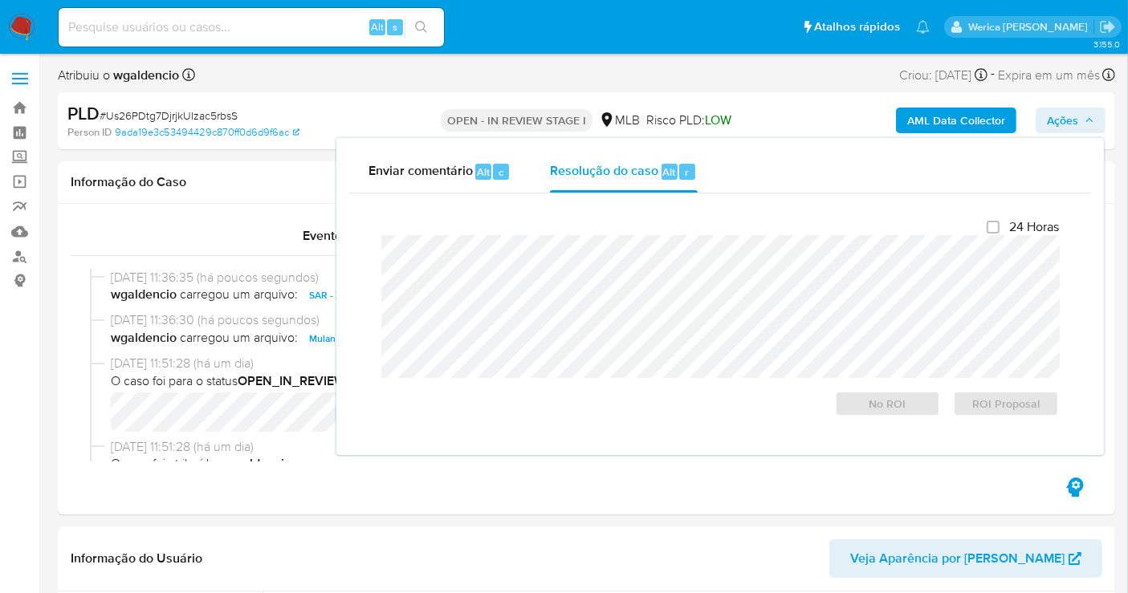
click at [635, 197] on div "Fechamento do caso 24 Horas No ROI ROI Proposal" at bounding box center [720, 317] width 742 height 249
click at [983, 401] on span "ROI Proposal" at bounding box center [1005, 404] width 83 height 22
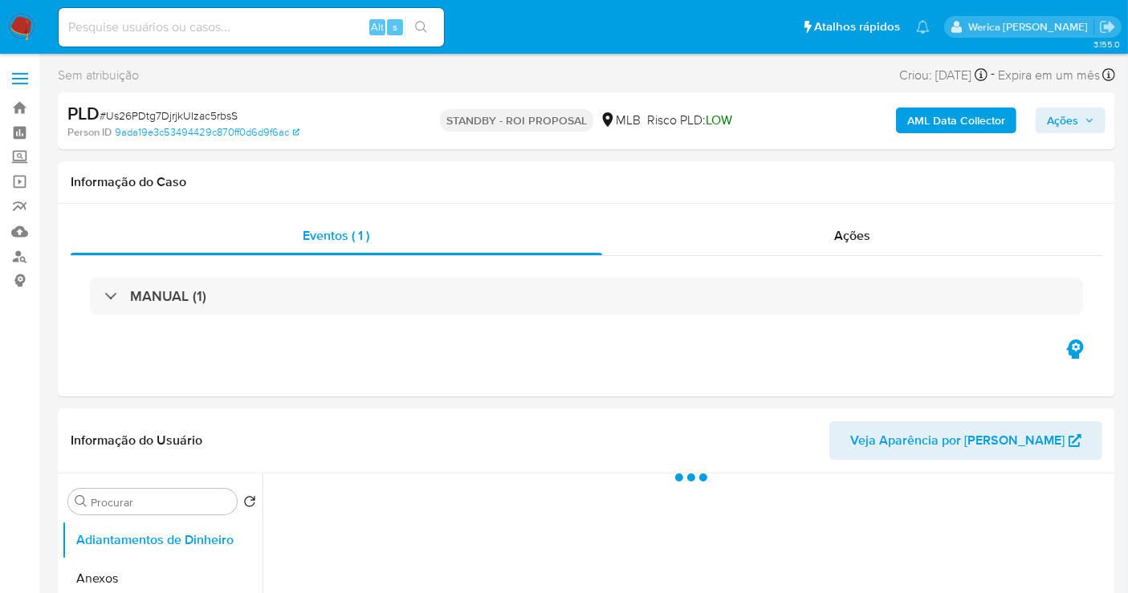
select select "10"
